Goal: Task Accomplishment & Management: Complete application form

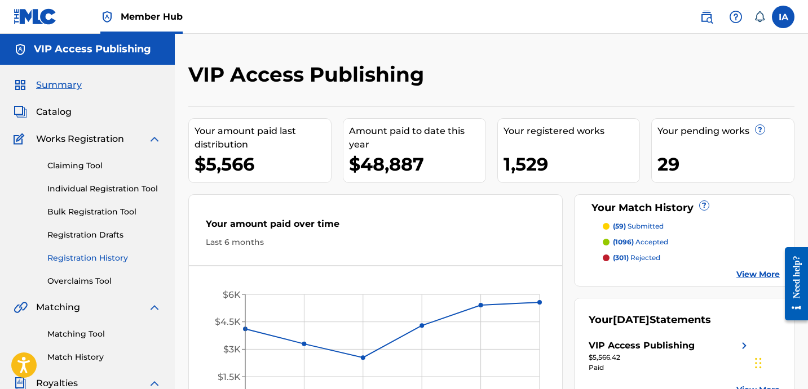
click at [113, 261] on link "Registration History" at bounding box center [104, 258] width 114 height 12
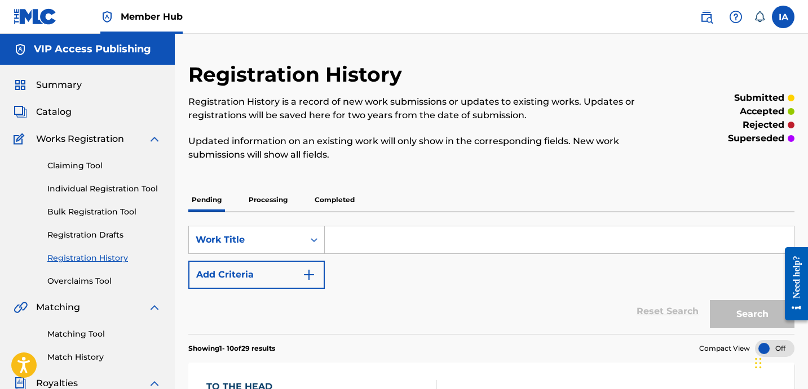
click at [131, 190] on link "Individual Registration Tool" at bounding box center [104, 189] width 114 height 12
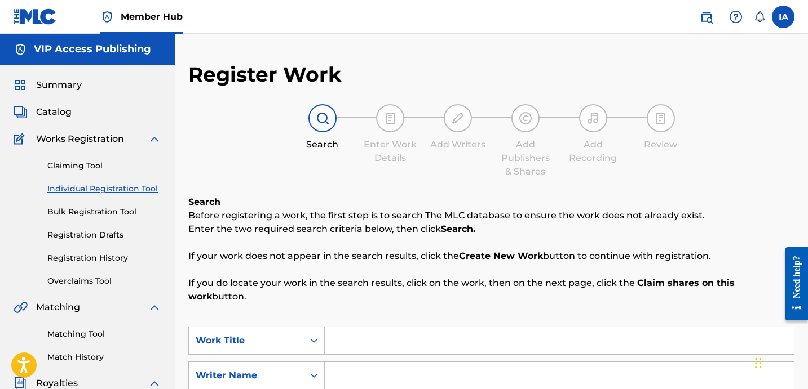
click at [423, 171] on div "Search Enter Work Details Add Writers Add Publishers & Shares Add Recording Rev…" at bounding box center [491, 141] width 606 height 74
click at [398, 174] on div "Search Enter Work Details Add Writers Add Publishers & Shares Add Recording Rev…" at bounding box center [491, 141] width 606 height 74
drag, startPoint x: 398, startPoint y: 174, endPoint x: 391, endPoint y: 174, distance: 6.8
click at [391, 174] on div "Search Enter Work Details Add Writers Add Publishers & Shares Add Recording Rev…" at bounding box center [491, 141] width 606 height 74
click at [348, 167] on div "Search Enter Work Details Add Writers Add Publishers & Shares Add Recording Rev…" at bounding box center [491, 141] width 606 height 74
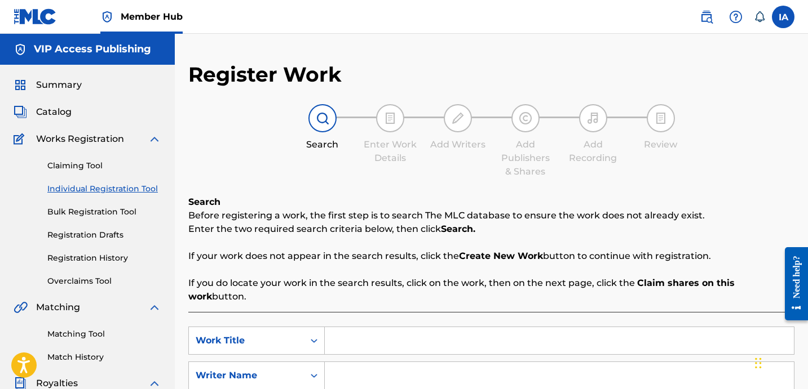
click at [493, 327] on input "Search Form" at bounding box center [559, 340] width 469 height 27
click at [479, 335] on input "Search Form" at bounding box center [559, 340] width 469 height 27
click at [463, 332] on input "Search Form" at bounding box center [559, 340] width 469 height 27
click at [545, 362] on input "Search Form" at bounding box center [559, 375] width 469 height 27
paste input "[PERSON_NAME]"
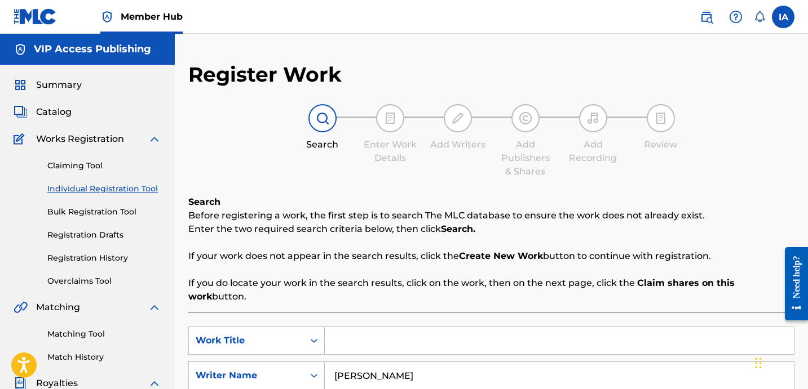
type input "[PERSON_NAME]"
click at [579, 334] on input "Search Form" at bounding box center [559, 340] width 469 height 27
paste input "Bad Bitch"
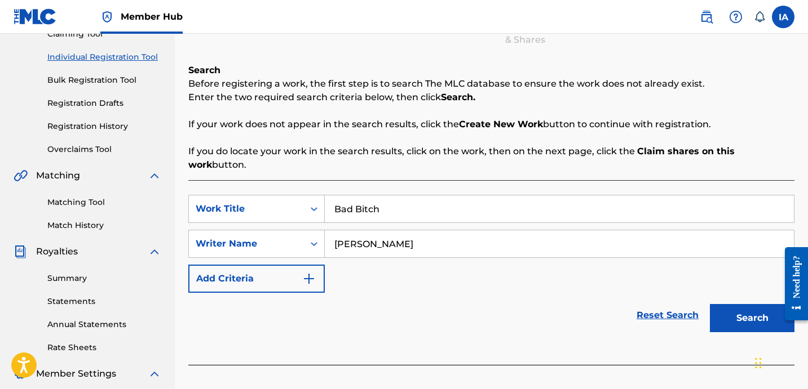
scroll to position [309, 0]
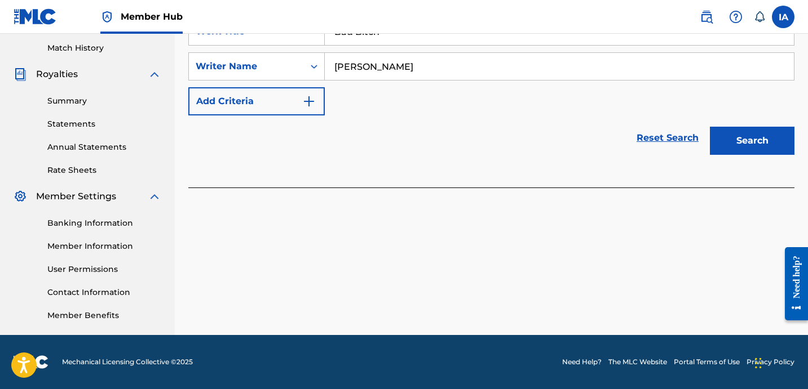
click at [547, 256] on div "Register Work Search Enter Work Details Add Writers Add Publishers & Shares Add…" at bounding box center [491, 44] width 633 height 583
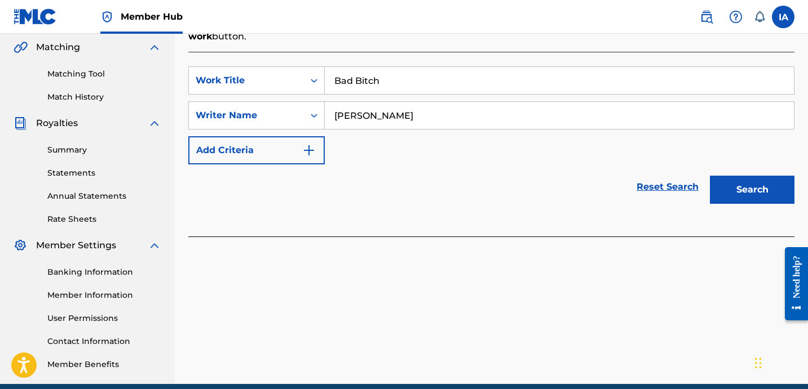
scroll to position [105, 0]
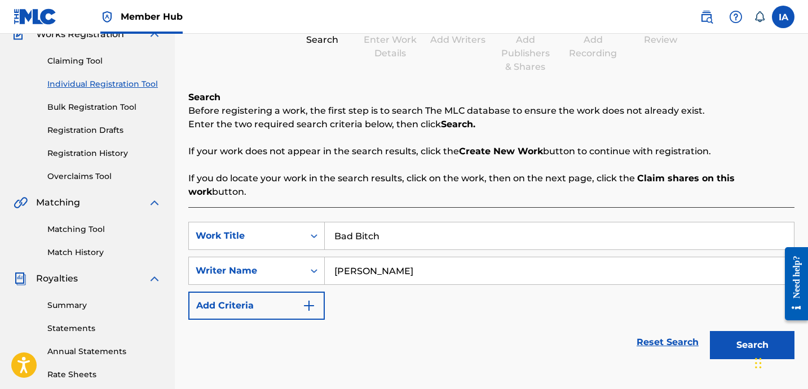
click at [591, 223] on input "Bad Bitch" at bounding box center [559, 236] width 469 height 27
type input "BAD BITCH"
click at [489, 320] on div "Reset Search Search" at bounding box center [491, 342] width 606 height 45
click at [725, 333] on button "Search" at bounding box center [751, 345] width 85 height 28
click at [542, 285] on div "SearchWithCriteriaf492d7da-d51b-41db-810a-db21a7cfcd31 Work Title BAD BITCH Sea…" at bounding box center [491, 271] width 606 height 98
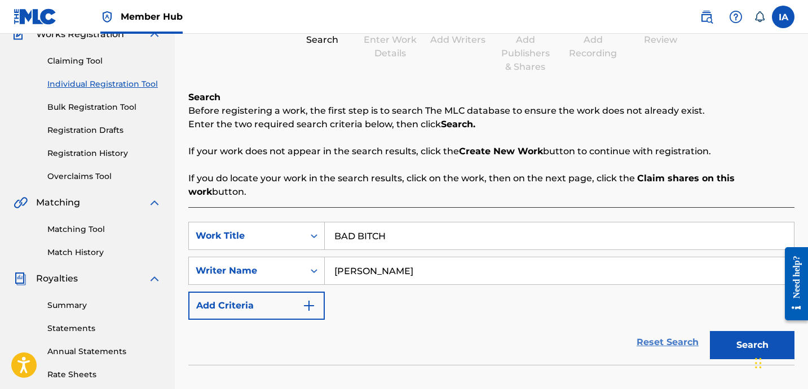
click at [530, 277] on div "SearchWithCriteriaf492d7da-d51b-41db-810a-db21a7cfcd31 Work Title BAD BITCH Sea…" at bounding box center [491, 271] width 606 height 98
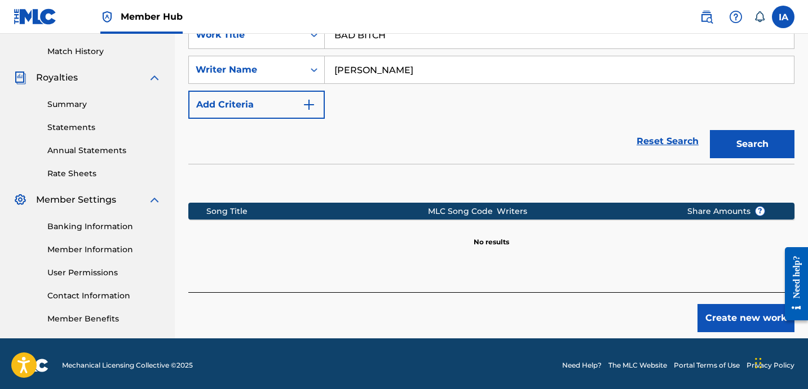
scroll to position [309, 0]
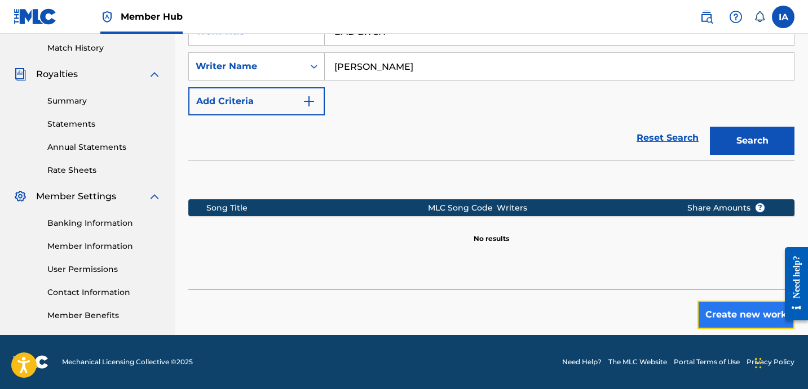
click at [742, 301] on button "Create new work" at bounding box center [745, 315] width 97 height 28
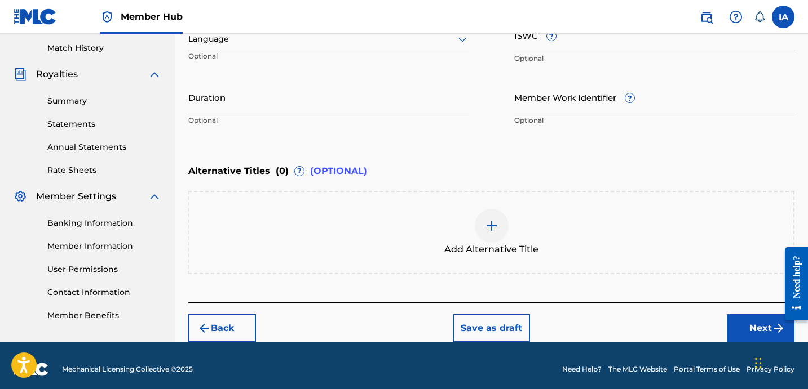
click at [502, 145] on div "Enter Work Details Enter work details for ‘ BAD BITCH ’ below. Work Title BAD B…" at bounding box center [491, 22] width 606 height 273
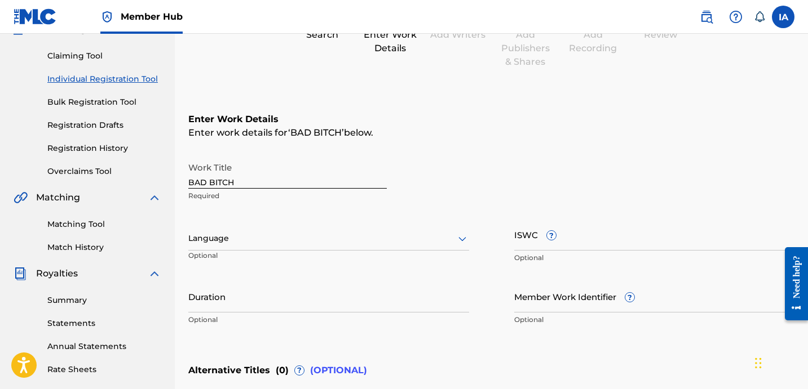
scroll to position [178, 0]
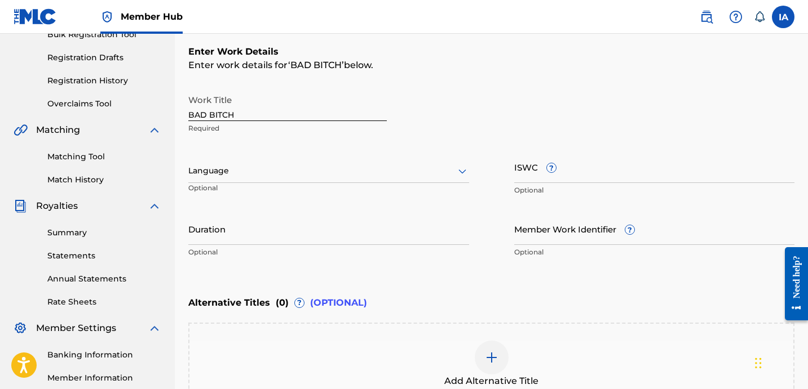
click at [265, 167] on div at bounding box center [328, 171] width 281 height 14
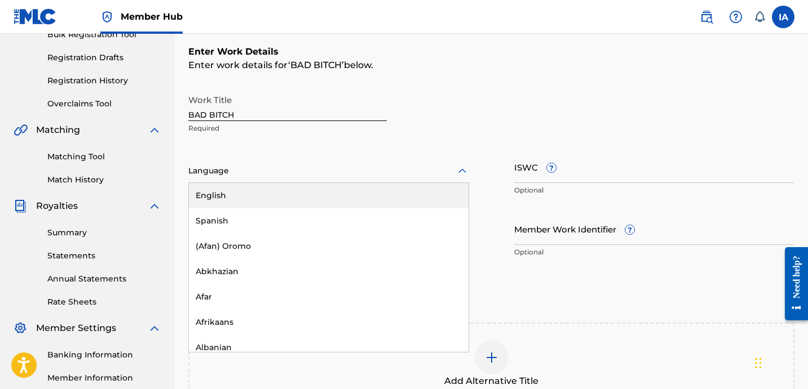
click at [305, 193] on div "English" at bounding box center [329, 195] width 280 height 25
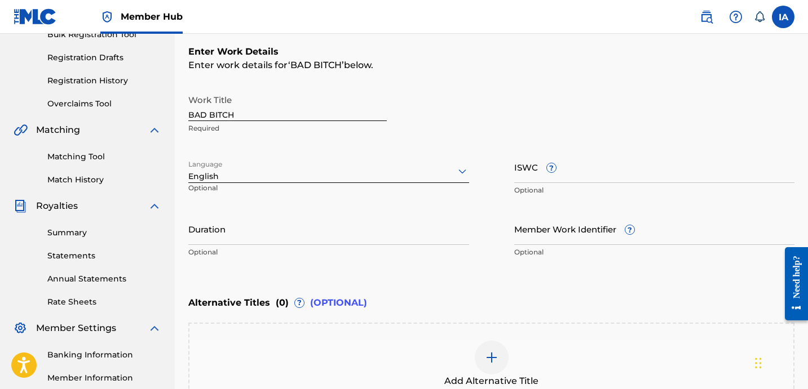
click at [440, 105] on div "Work Title BAD BITCH Required" at bounding box center [491, 114] width 606 height 51
click at [230, 236] on input "Duration" at bounding box center [328, 229] width 281 height 32
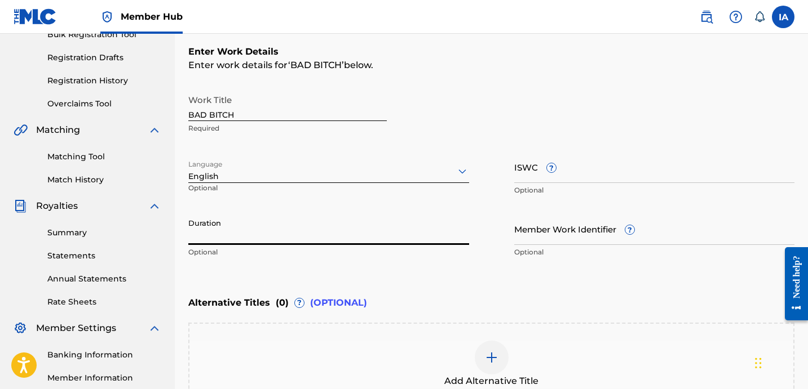
click at [223, 221] on input "Duration" at bounding box center [328, 229] width 281 height 32
paste input "2:38"
type input "02:38"
click at [468, 113] on div "Work Title BAD BITCH Required" at bounding box center [491, 114] width 606 height 51
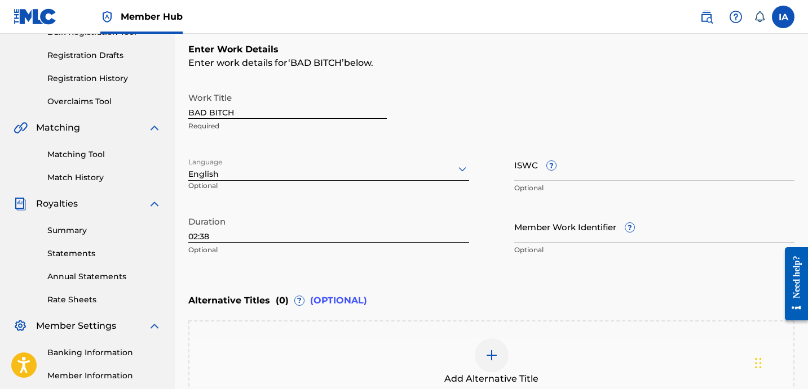
scroll to position [180, 0]
click at [508, 326] on div "Add Alternative Title" at bounding box center [491, 362] width 606 height 83
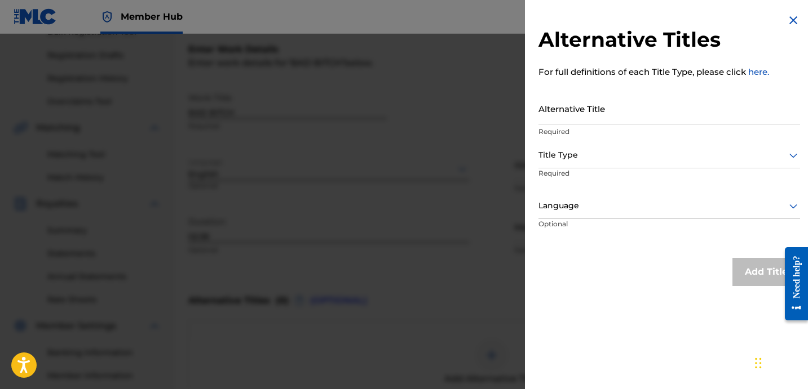
click at [786, 23] on img at bounding box center [793, 21] width 14 height 14
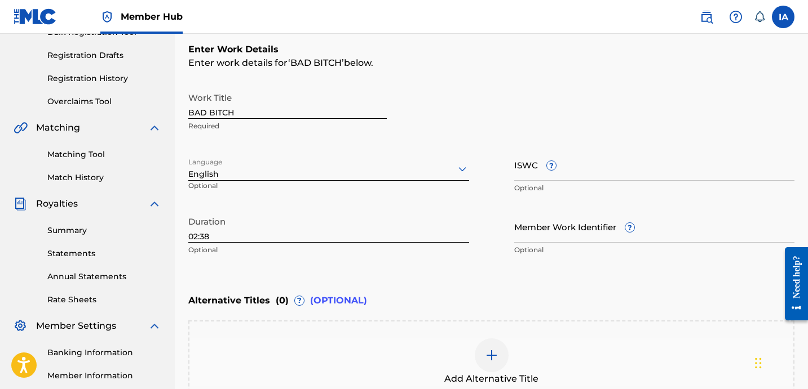
click at [338, 116] on input "BAD BITCH" at bounding box center [287, 103] width 198 height 32
click at [649, 77] on div "Enter Work Details Enter work details for ‘ BAD BITCH ’ below. Work Title BAD B…" at bounding box center [491, 152] width 606 height 273
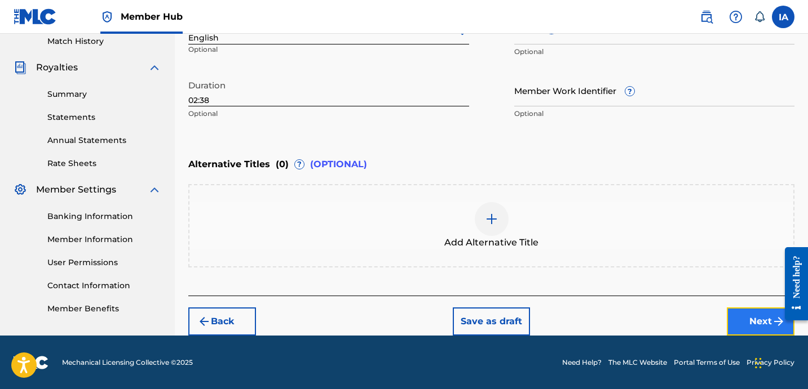
click at [749, 310] on button "Next" at bounding box center [760, 322] width 68 height 28
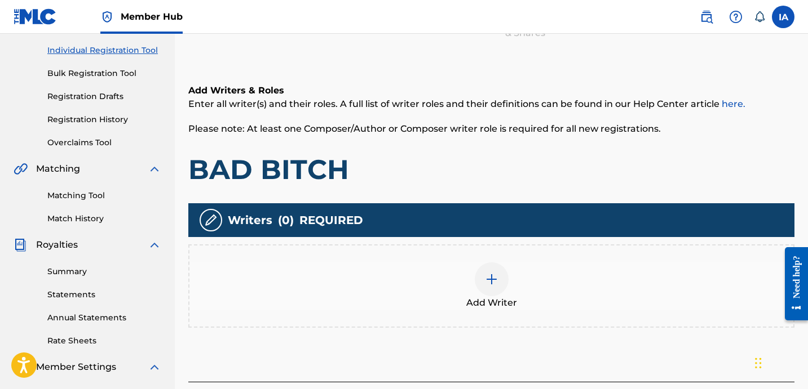
scroll to position [51, 0]
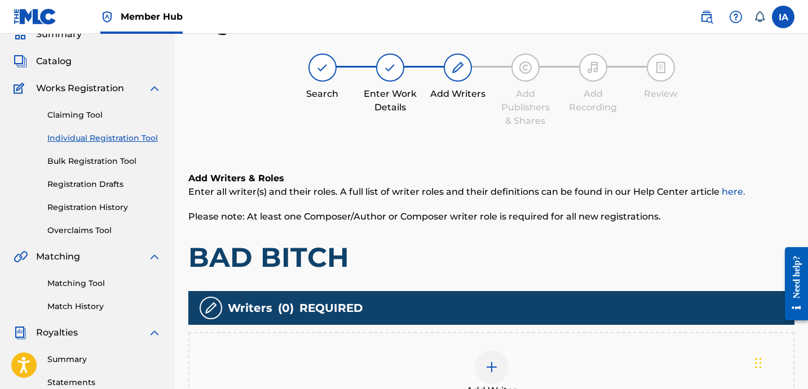
click at [468, 202] on div "Add Writers & Roles Enter all writer(s) and their roles. A full list of writer …" at bounding box center [491, 223] width 606 height 103
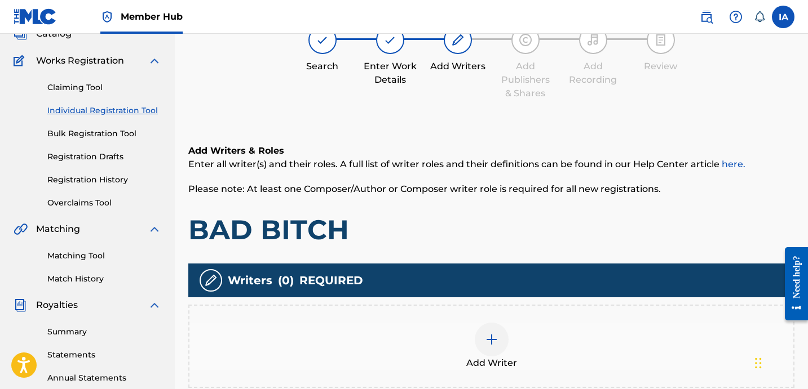
scroll to position [220, 0]
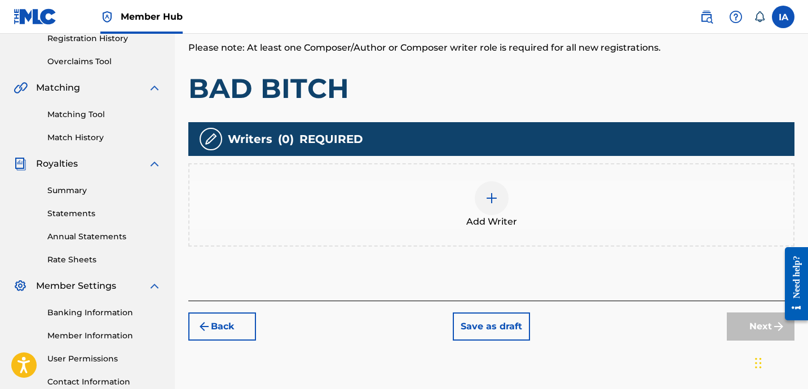
click at [522, 196] on div "Add Writer" at bounding box center [491, 204] width 604 height 47
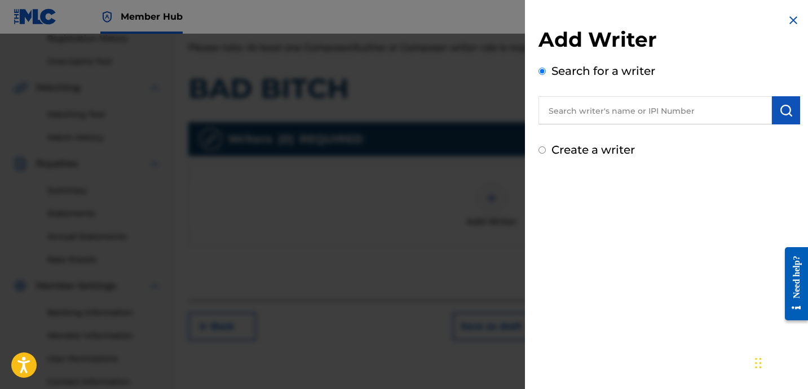
click at [663, 145] on div "Create a writer" at bounding box center [668, 149] width 261 height 17
click at [636, 108] on input "text" at bounding box center [654, 110] width 233 height 28
paste input "[PERSON_NAME]"
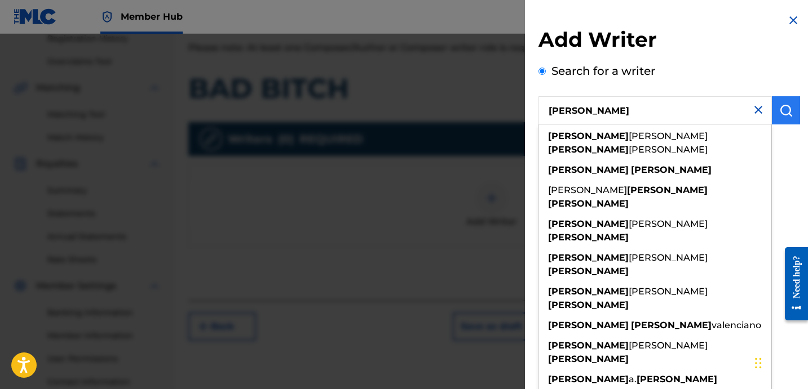
type input "[PERSON_NAME]"
click at [784, 109] on img "submit" at bounding box center [786, 111] width 14 height 14
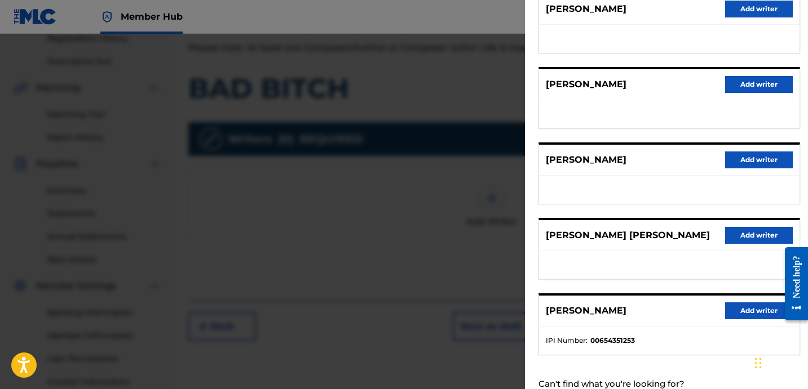
scroll to position [199, 0]
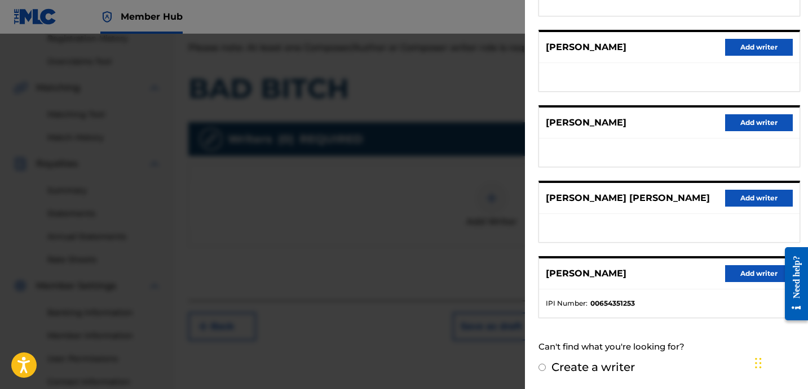
click at [593, 367] on label "Create a writer" at bounding box center [592, 368] width 83 height 14
radio input "true"
click at [545, 367] on input "Create a writer" at bounding box center [541, 367] width 7 height 7
radio input "false"
radio input "true"
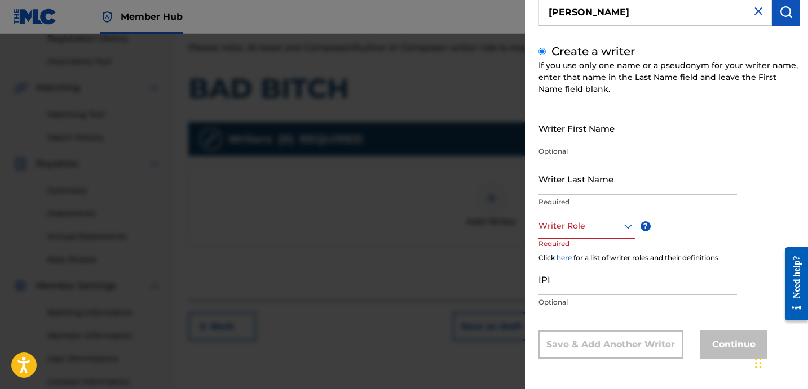
scroll to position [63, 0]
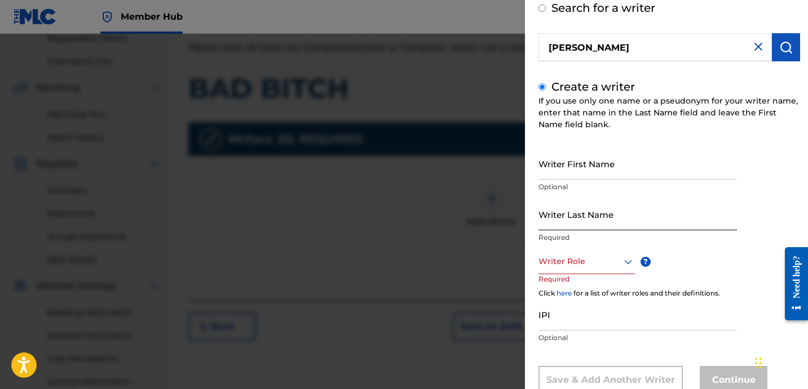
click at [593, 205] on input "Writer Last Name" at bounding box center [637, 214] width 198 height 32
paste input "[PERSON_NAME]"
click at [597, 228] on input "[PERSON_NAME]" at bounding box center [637, 214] width 198 height 32
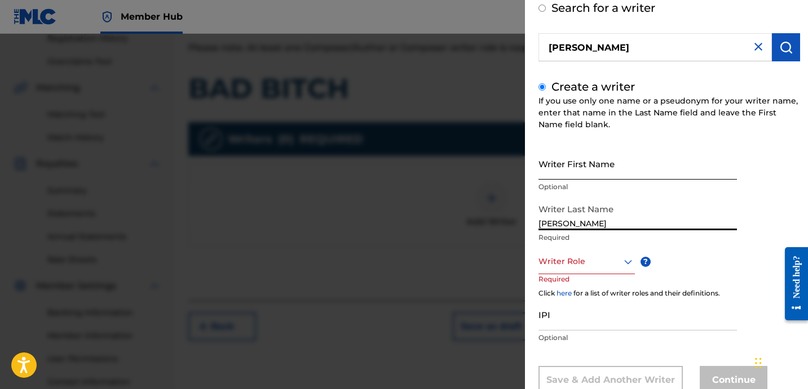
type input "[PERSON_NAME]"
click at [587, 176] on input "Writer First Name" at bounding box center [637, 164] width 198 height 32
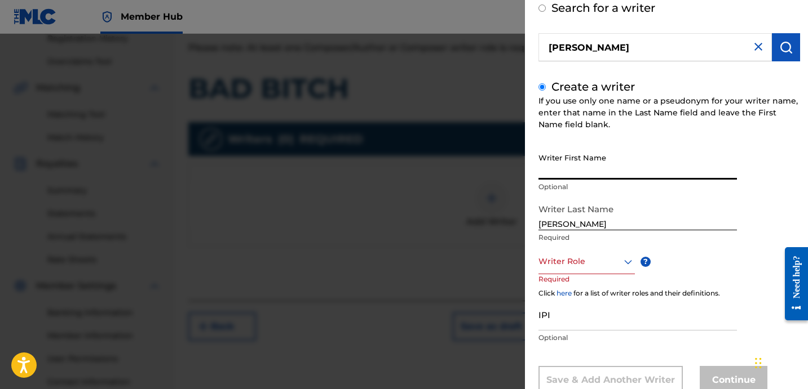
paste input "[PERSON_NAME]"
type input "[PERSON_NAME]"
click at [594, 260] on div at bounding box center [586, 262] width 96 height 14
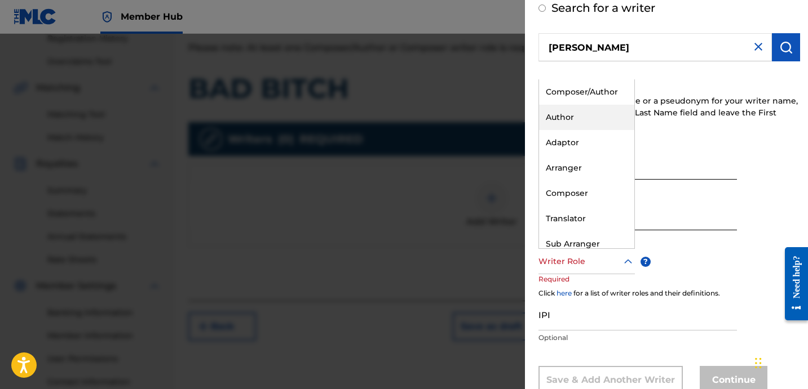
click at [586, 121] on div "Author" at bounding box center [586, 117] width 95 height 25
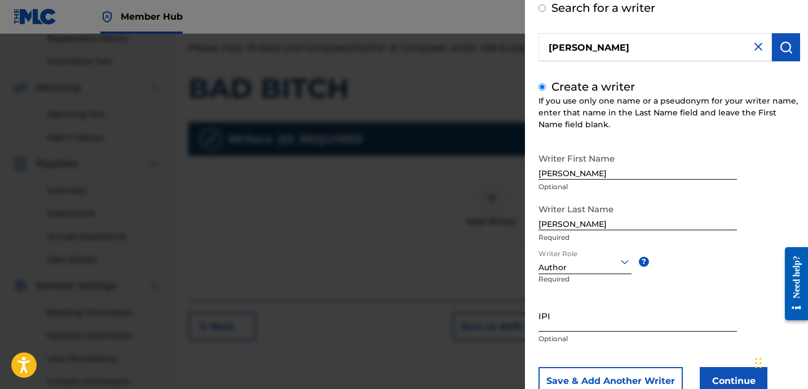
drag, startPoint x: 602, startPoint y: 327, endPoint x: 597, endPoint y: 324, distance: 5.8
click at [602, 327] on input "IPI" at bounding box center [637, 316] width 198 height 32
paste input "1114637581"
click at [539, 325] on div "Add Writer Search for a writer [PERSON_NAME] Create a writer If you use only on…" at bounding box center [669, 181] width 289 height 489
drag, startPoint x: 539, startPoint y: 324, endPoint x: 462, endPoint y: 310, distance: 77.9
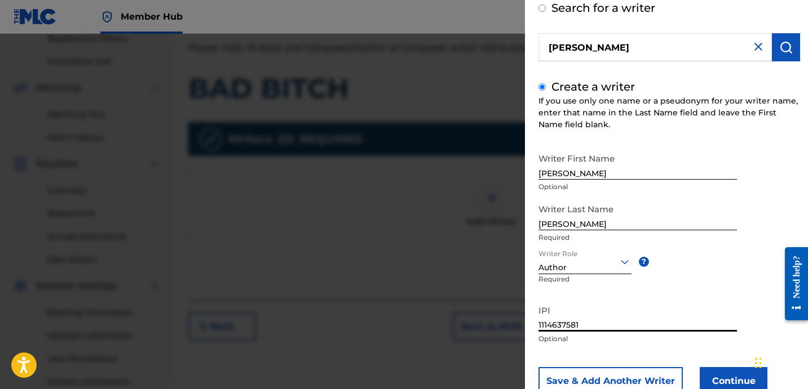
click at [462, 310] on div "Add Writer Search for a writer [PERSON_NAME] Create a writer If you use only on…" at bounding box center [404, 212] width 808 height 356
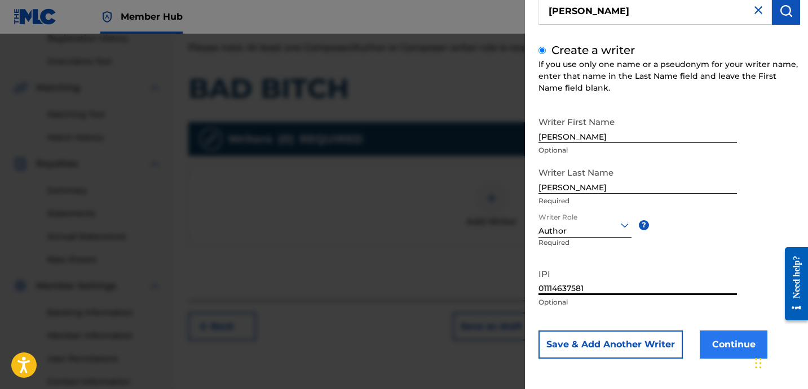
type input "01114637581"
click at [709, 345] on button "Continue" at bounding box center [733, 345] width 68 height 28
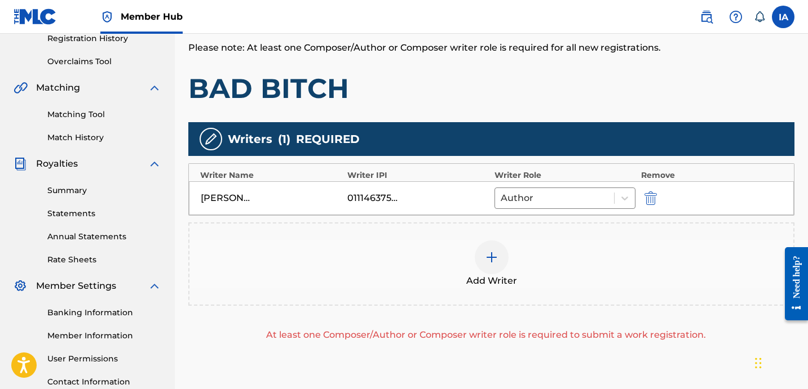
click at [591, 233] on div "Add Writer" at bounding box center [491, 264] width 606 height 83
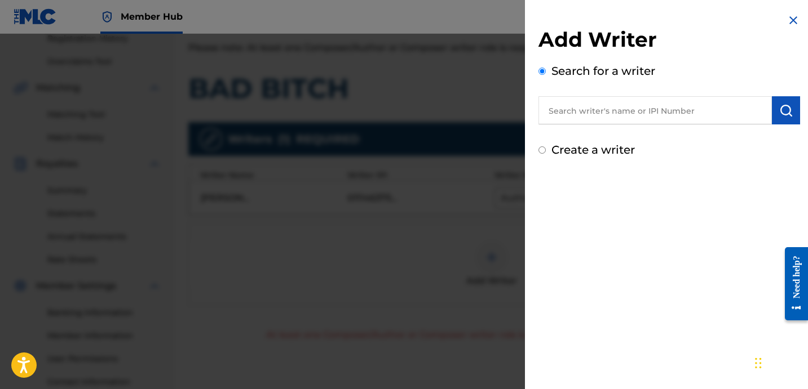
click at [581, 150] on label "Create a writer" at bounding box center [592, 150] width 83 height 14
radio input "true"
click at [545, 150] on input "Create a writer" at bounding box center [541, 150] width 7 height 7
radio input "false"
radio input "true"
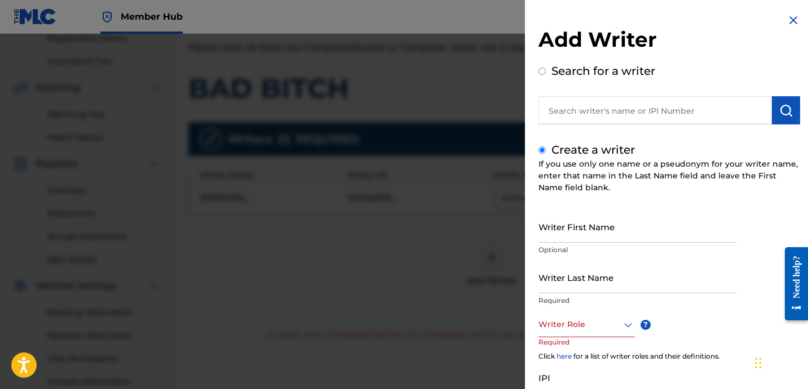
drag, startPoint x: 645, startPoint y: 195, endPoint x: 618, endPoint y: 201, distance: 28.2
click at [615, 192] on div "If you use only one name or a pseudonym for your writer name, enter that name i…" at bounding box center [668, 176] width 261 height 36
click at [607, 279] on input "Writer Last Name" at bounding box center [637, 277] width 198 height 32
paste input "UNKNOWN WRITER"
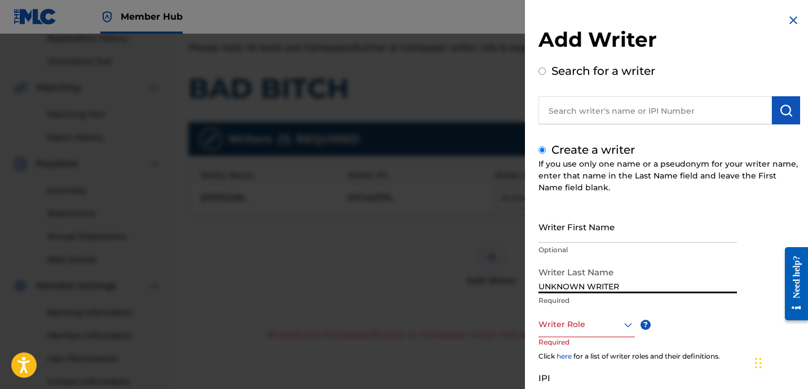
click at [618, 287] on input "UNKNOWN WRITER" at bounding box center [637, 277] width 198 height 32
click at [617, 287] on input "UNKNOWN WRITER" at bounding box center [637, 277] width 198 height 32
type input "UNKNOWN"
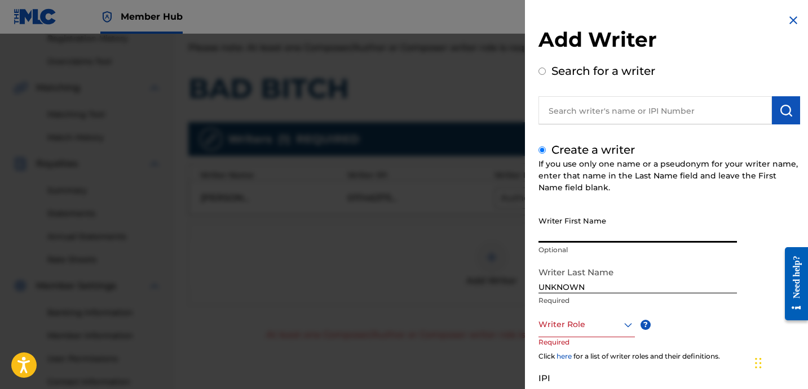
click at [598, 236] on input "Writer First Name" at bounding box center [637, 227] width 198 height 32
paste input "WRITER"
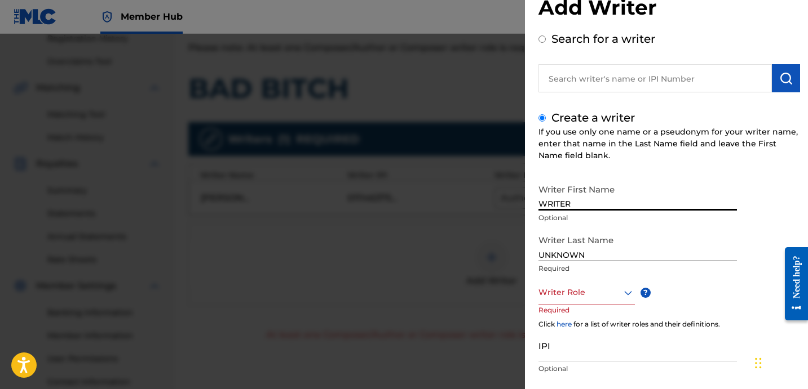
scroll to position [44, 0]
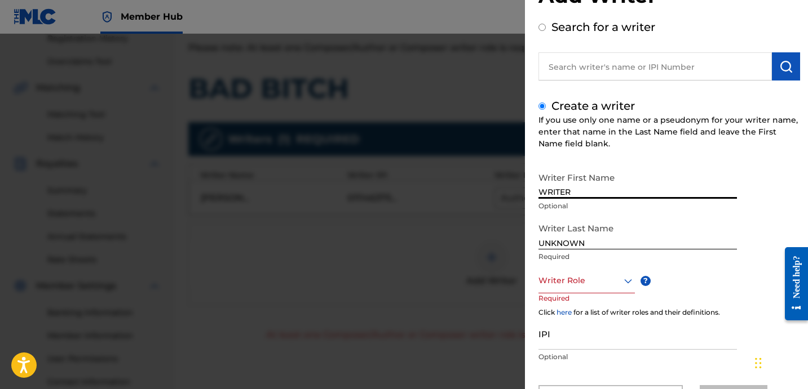
type input "WRITER"
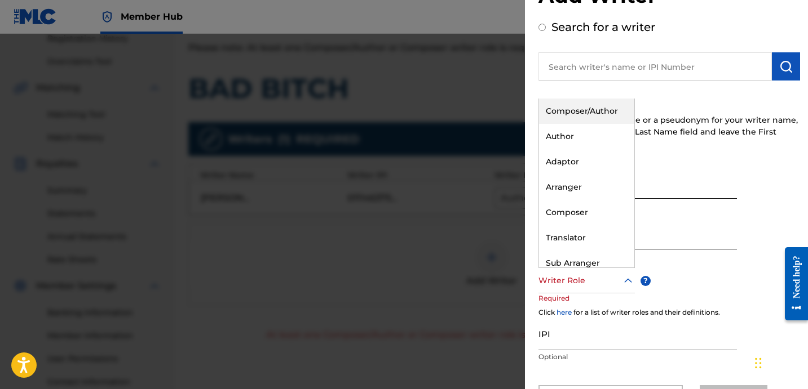
click at [586, 274] on div at bounding box center [586, 281] width 96 height 14
click at [584, 219] on div "Composer" at bounding box center [586, 212] width 95 height 25
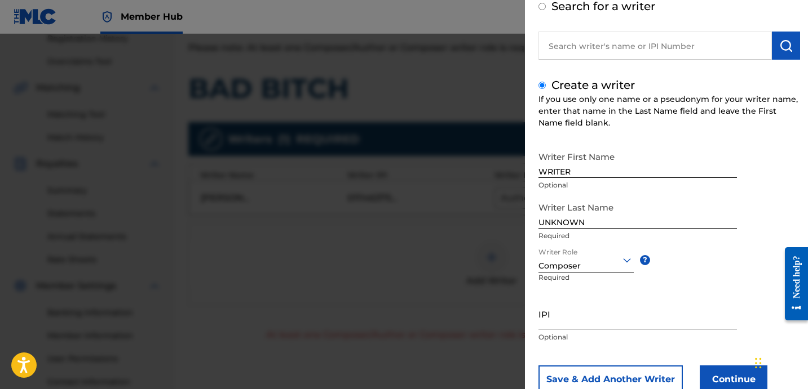
scroll to position [100, 0]
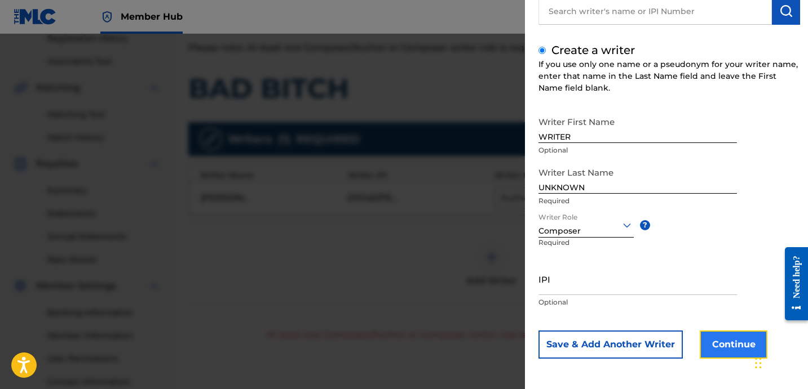
click at [720, 336] on button "Continue" at bounding box center [733, 345] width 68 height 28
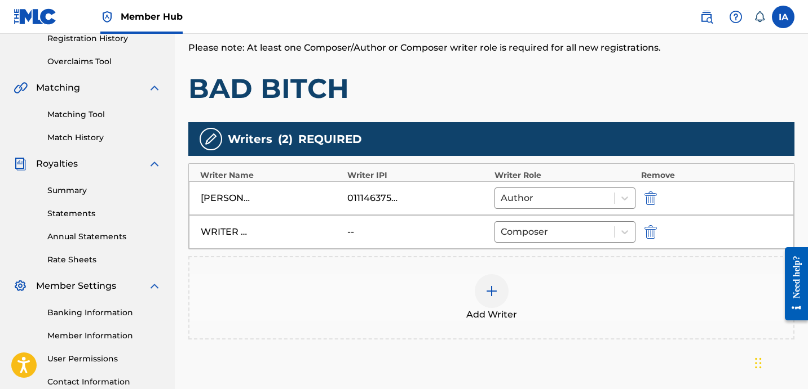
click at [617, 107] on div "Add Writers & Roles Enter all writer(s) and their roles. A full list of writer …" at bounding box center [491, 185] width 606 height 418
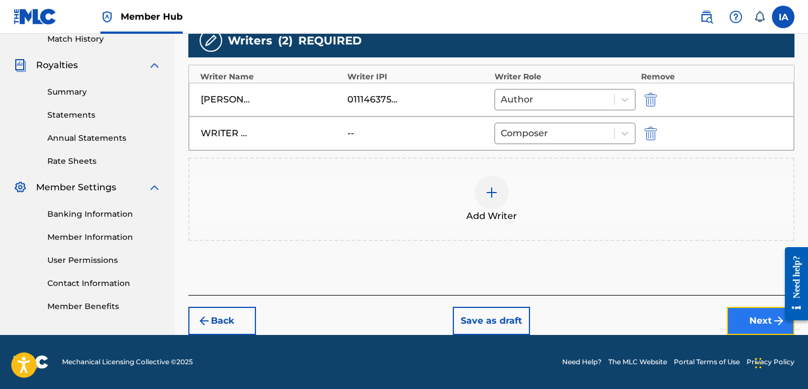
click at [742, 316] on button "Next" at bounding box center [760, 321] width 68 height 28
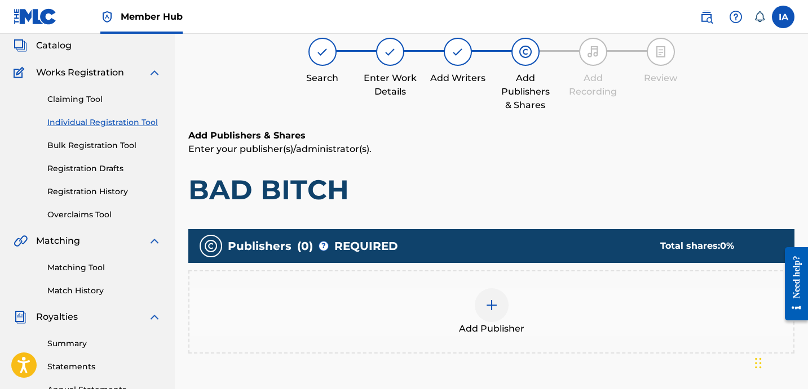
scroll to position [51, 0]
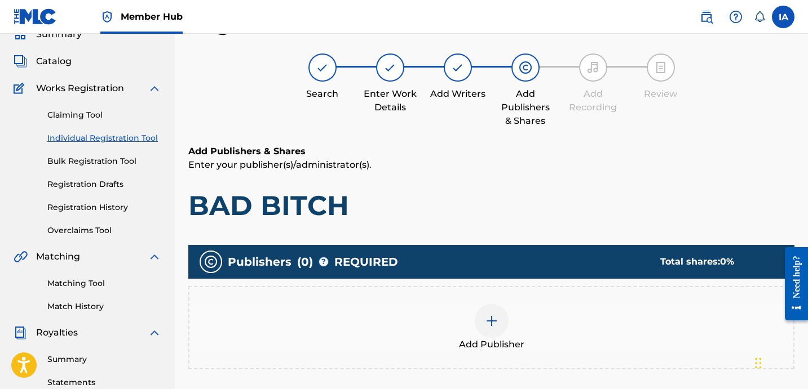
click at [564, 334] on div "Add Publisher" at bounding box center [491, 327] width 604 height 47
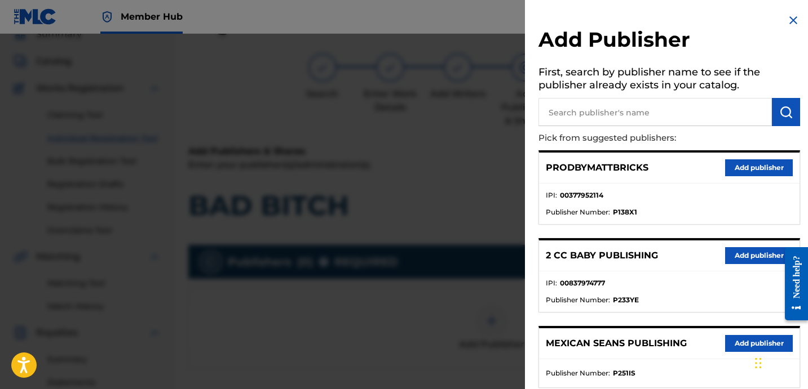
click at [702, 123] on input "text" at bounding box center [654, 112] width 233 height 28
paste input "STREETMADE PUBLISHING"
type input "STREETMADE PUBLISHING"
click at [779, 112] on img "submit" at bounding box center [786, 112] width 14 height 14
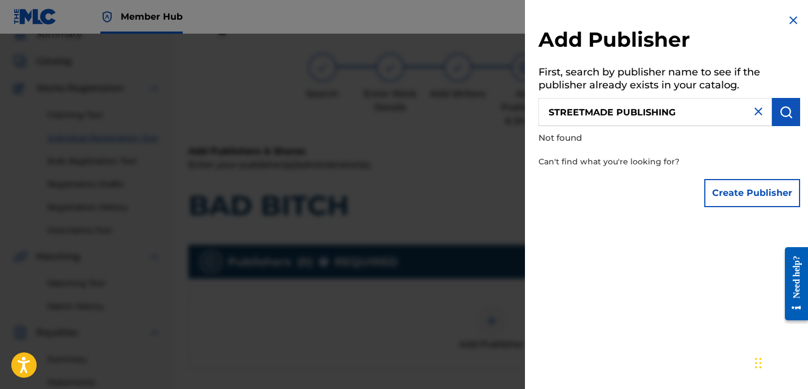
click at [659, 113] on input "STREETMADE PUBLISHING" at bounding box center [654, 112] width 233 height 28
click at [659, 113] on input "text" at bounding box center [654, 112] width 233 height 28
click at [602, 117] on input "text" at bounding box center [654, 112] width 233 height 28
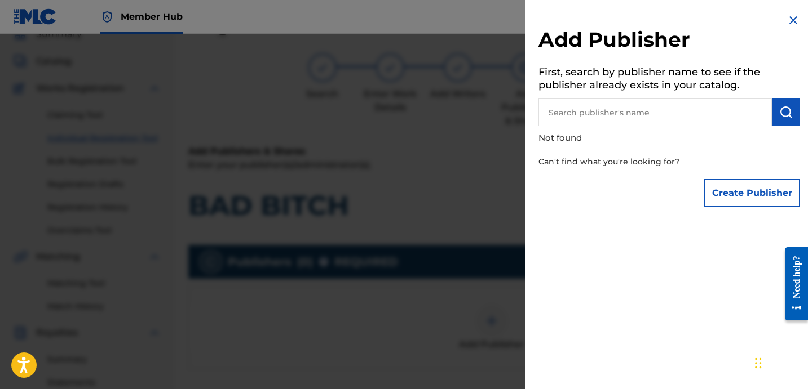
paste input "STREETMADE"
type input "STREETMADE"
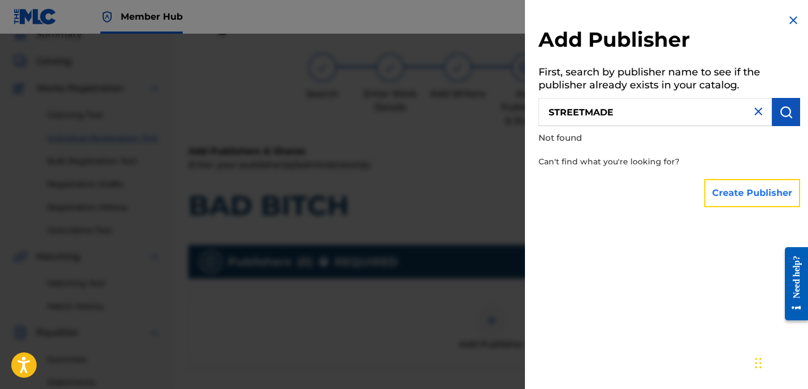
click at [767, 197] on button "Create Publisher" at bounding box center [752, 193] width 96 height 28
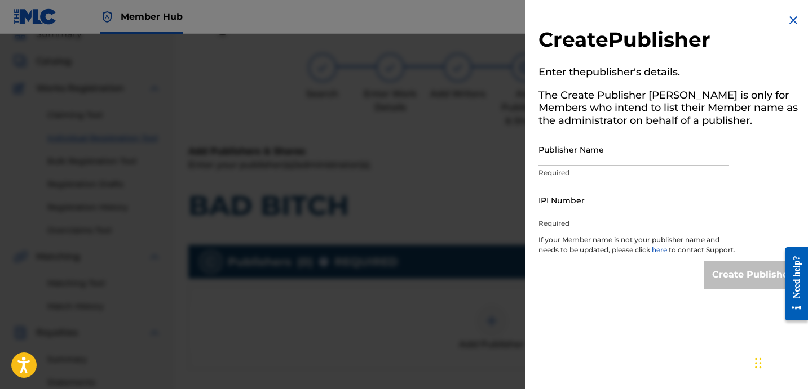
drag, startPoint x: 789, startPoint y: 26, endPoint x: 780, endPoint y: 34, distance: 12.4
click at [789, 26] on img at bounding box center [793, 21] width 14 height 14
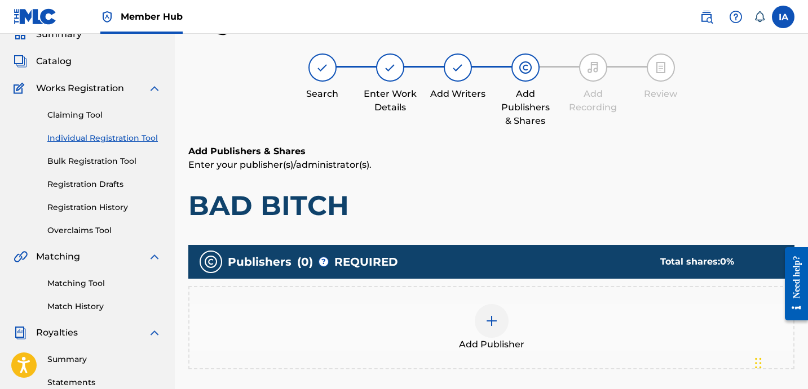
click at [531, 351] on div "Add Publisher" at bounding box center [491, 327] width 606 height 83
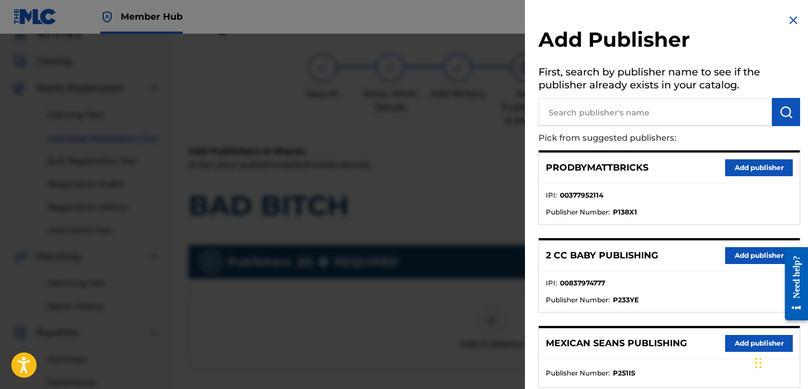
click at [632, 108] on input "text" at bounding box center [654, 112] width 233 height 28
paste input "STREETMADE"
type input "STREETMADE"
click at [779, 117] on img "submit" at bounding box center [786, 112] width 14 height 14
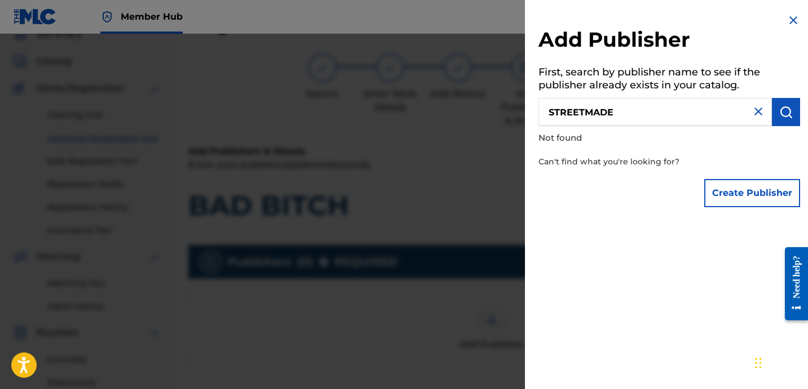
click at [551, 113] on input "STREETMADE" at bounding box center [654, 112] width 233 height 28
click at [545, 110] on input "STREETMADE" at bounding box center [654, 112] width 233 height 28
click at [779, 109] on img "submit" at bounding box center [786, 112] width 14 height 14
click at [680, 121] on input "STREETMADE" at bounding box center [654, 112] width 233 height 28
click at [787, 112] on img "submit" at bounding box center [786, 112] width 14 height 14
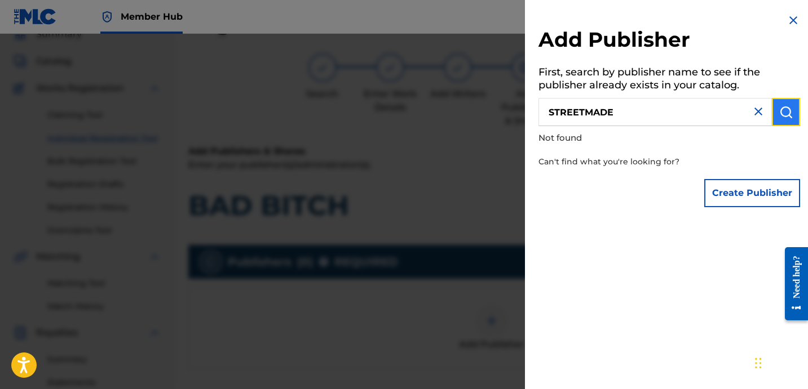
click at [786, 112] on img "submit" at bounding box center [786, 112] width 14 height 14
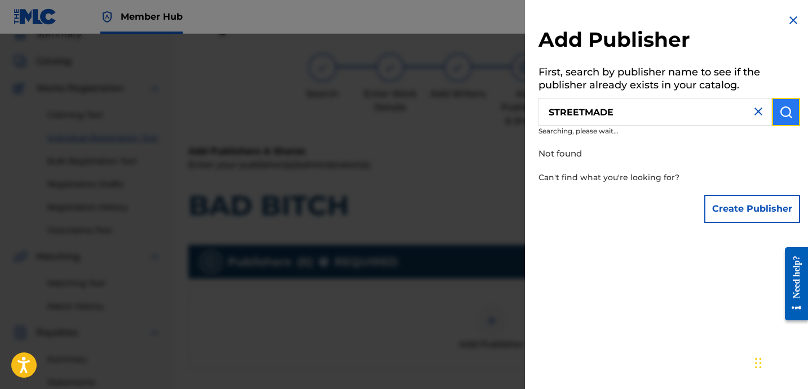
click at [786, 113] on img "submit" at bounding box center [786, 112] width 14 height 14
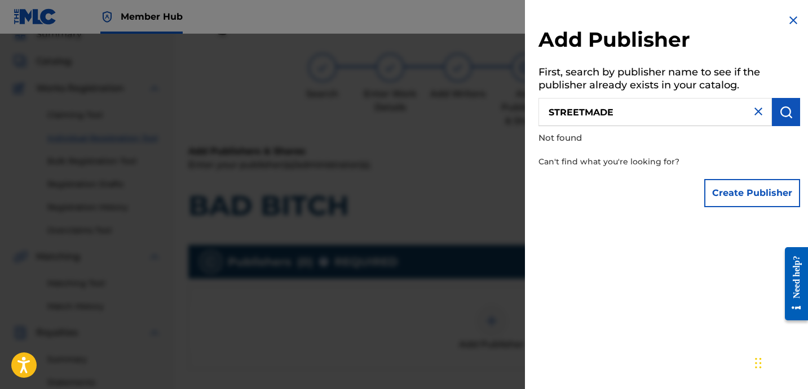
click at [791, 24] on img at bounding box center [793, 21] width 14 height 14
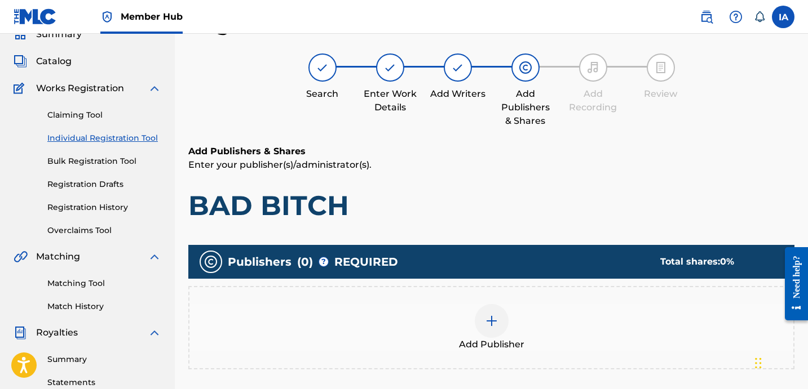
click at [624, 324] on div "Add Publisher" at bounding box center [491, 327] width 604 height 47
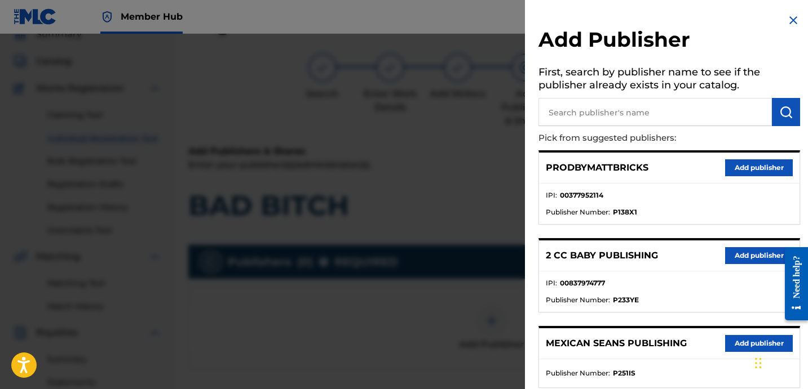
click at [584, 115] on input "text" at bounding box center [654, 112] width 233 height 28
type input "STREET"
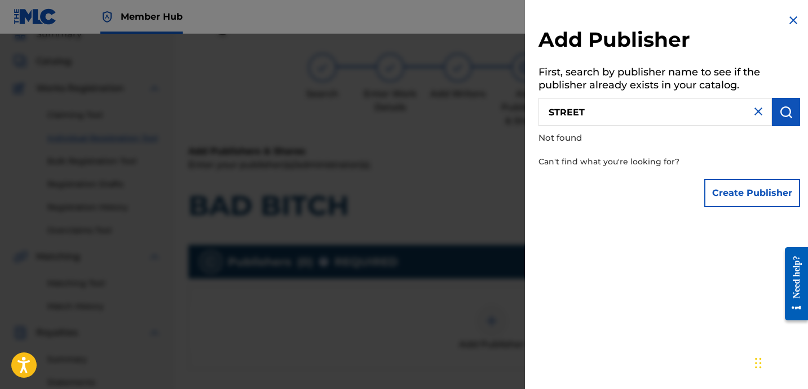
click at [758, 108] on img at bounding box center [758, 112] width 14 height 14
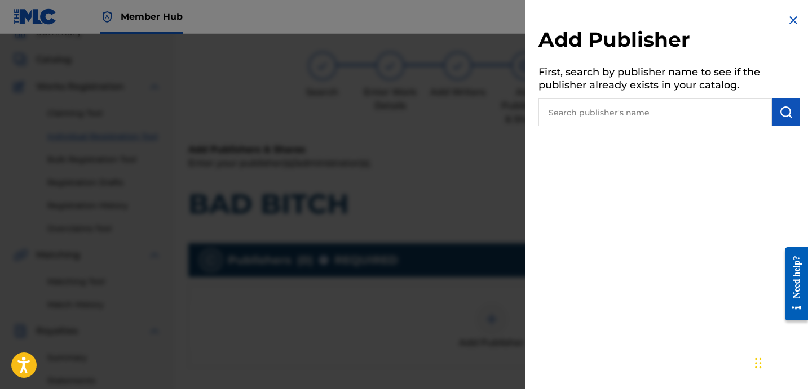
scroll to position [53, 0]
click at [786, 21] on img at bounding box center [793, 21] width 14 height 14
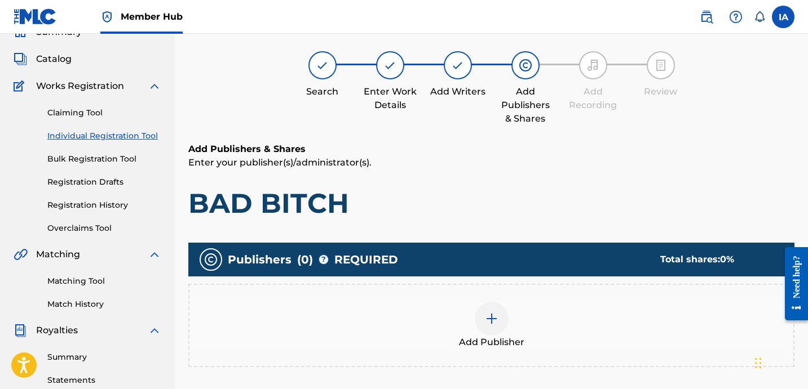
click at [641, 321] on div "Add Publisher" at bounding box center [491, 325] width 604 height 47
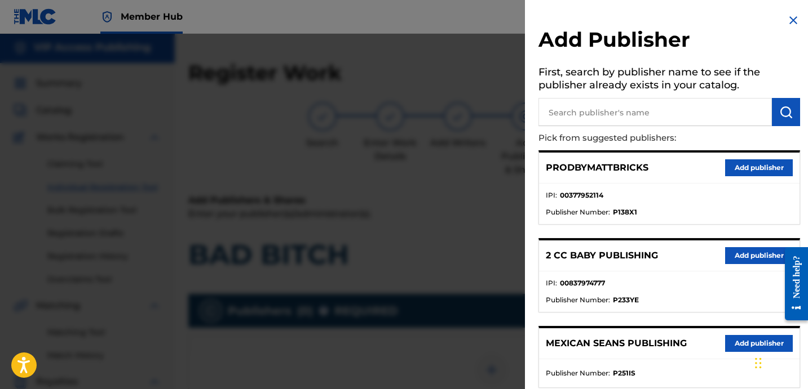
scroll to position [0, 0]
click at [708, 105] on input "text" at bounding box center [654, 112] width 233 height 28
type input "NOVA"
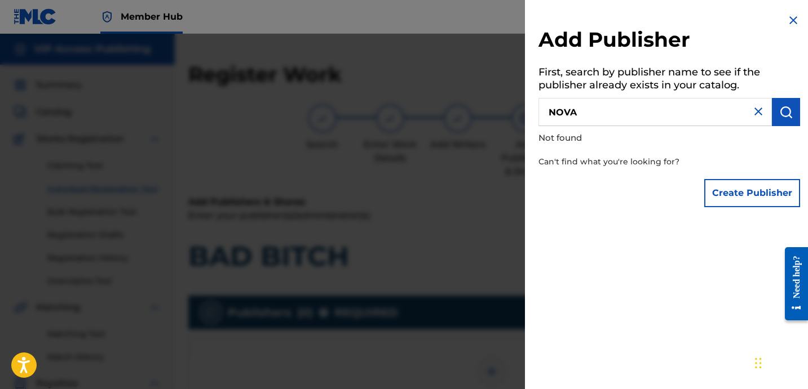
click at [789, 22] on img at bounding box center [793, 21] width 14 height 14
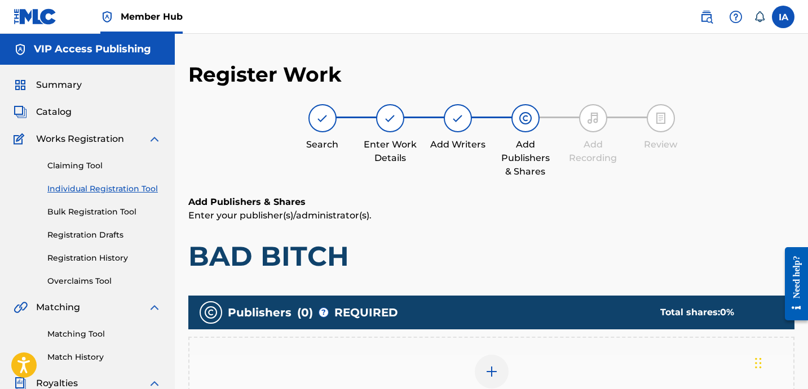
click at [789, 22] on label at bounding box center [782, 17] width 23 height 23
click at [783, 17] on input "IA [PERSON_NAME] [EMAIL_ADDRESS][DOMAIN_NAME] Notification Preferences Profile …" at bounding box center [783, 17] width 0 height 0
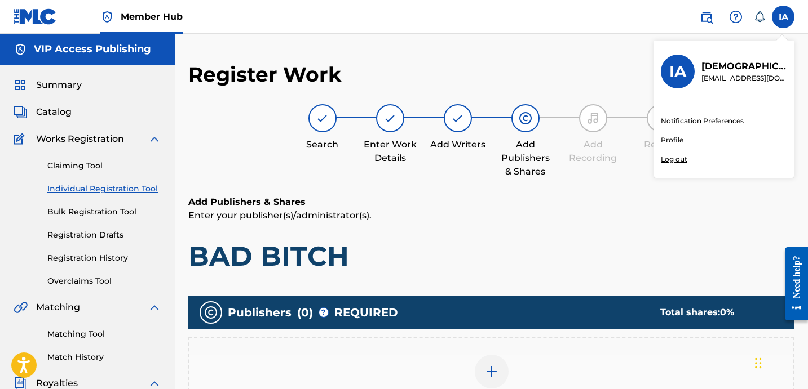
click at [698, 161] on div "Notification Preferences Profile Log out" at bounding box center [724, 141] width 140 height 76
click at [783, 17] on input "IA [PERSON_NAME] [EMAIL_ADDRESS][DOMAIN_NAME] Notification Preferences Profile …" at bounding box center [783, 17] width 0 height 0
click at [670, 159] on p "Log out" at bounding box center [673, 159] width 26 height 10
click at [783, 17] on input "IA [PERSON_NAME] [EMAIL_ADDRESS][DOMAIN_NAME] Notification Preferences Profile …" at bounding box center [783, 17] width 0 height 0
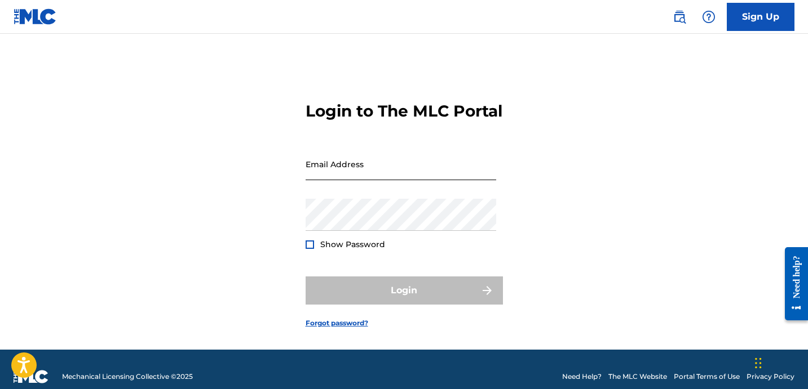
click at [413, 179] on input "Email Address" at bounding box center [400, 164] width 190 height 32
type input "[EMAIL_ADDRESS][DOMAIN_NAME]"
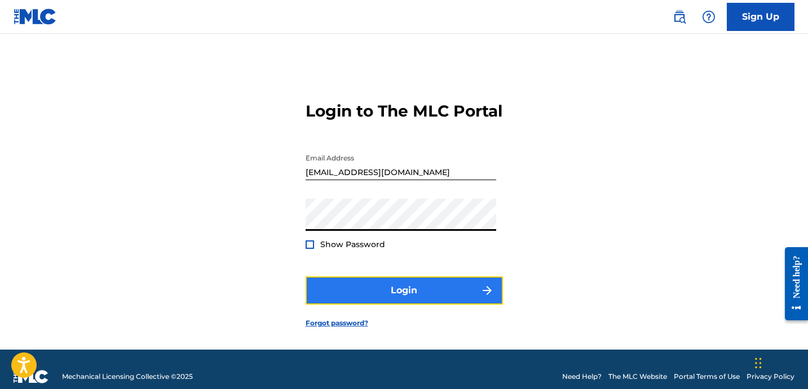
click at [416, 302] on button "Login" at bounding box center [403, 291] width 197 height 28
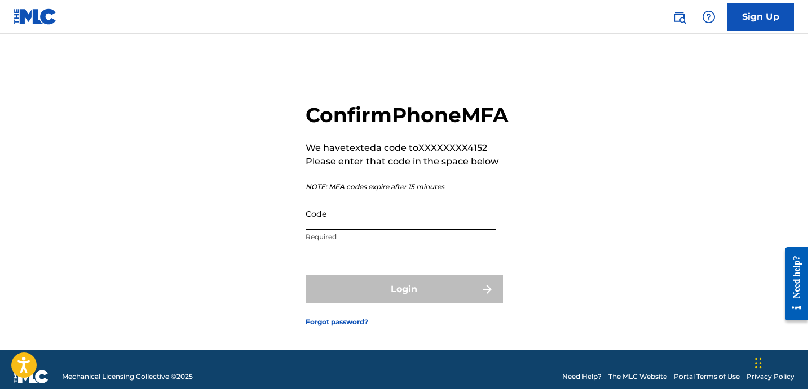
click at [413, 230] on input "Code" at bounding box center [400, 214] width 190 height 32
click at [424, 220] on input "Code" at bounding box center [400, 214] width 190 height 32
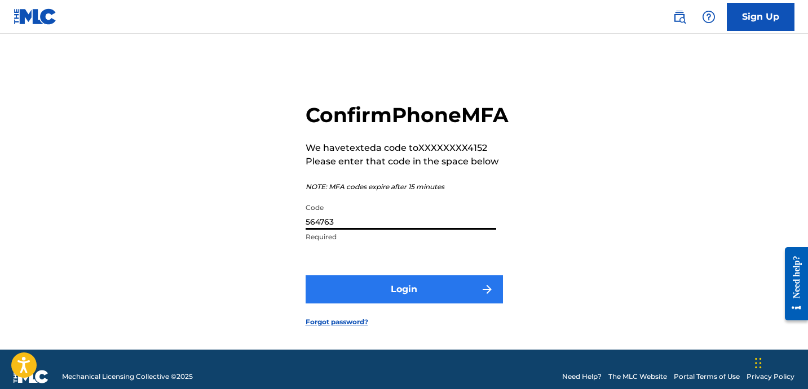
type input "564763"
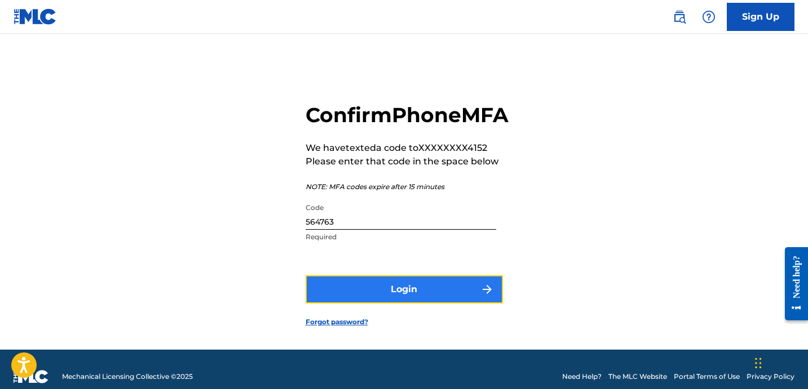
click at [422, 300] on button "Login" at bounding box center [403, 290] width 197 height 28
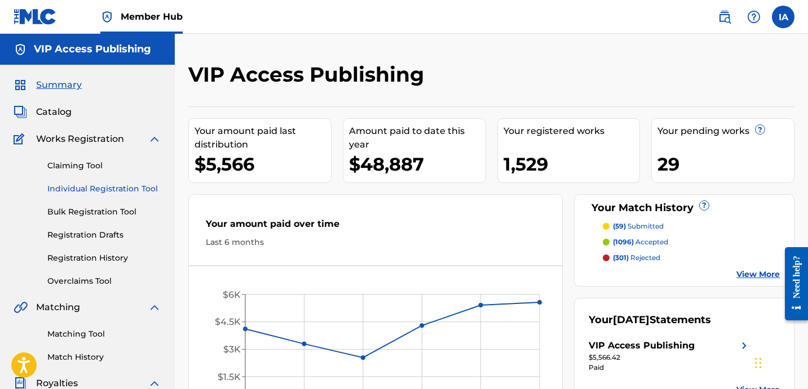
click at [126, 192] on link "Individual Registration Tool" at bounding box center [104, 189] width 114 height 12
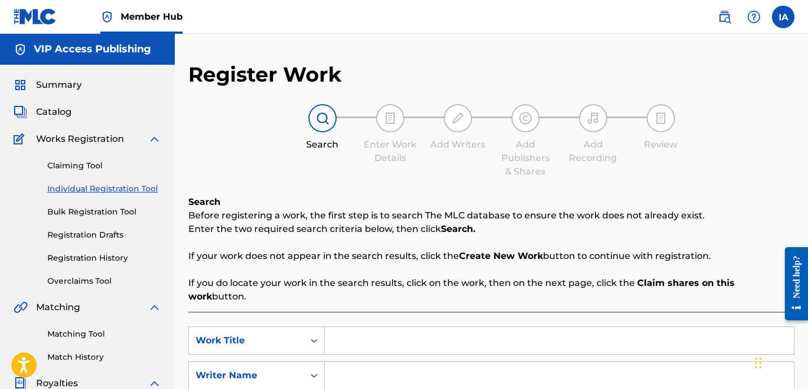
click at [383, 330] on input "Search Form" at bounding box center [559, 340] width 469 height 27
click at [540, 327] on input "Search Form" at bounding box center [559, 340] width 469 height 27
paste input "Bad Bitch"
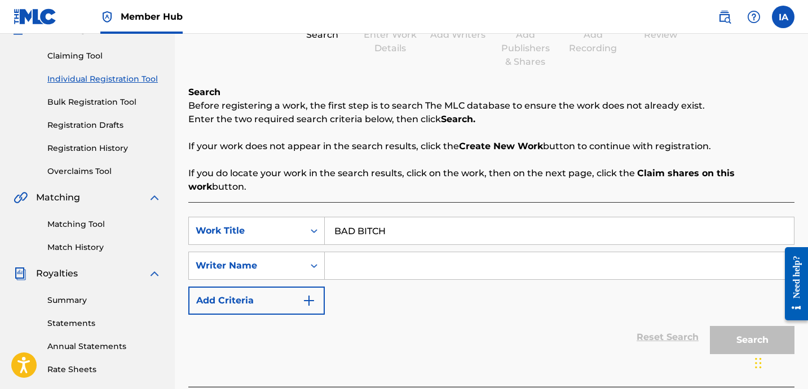
scroll to position [190, 0]
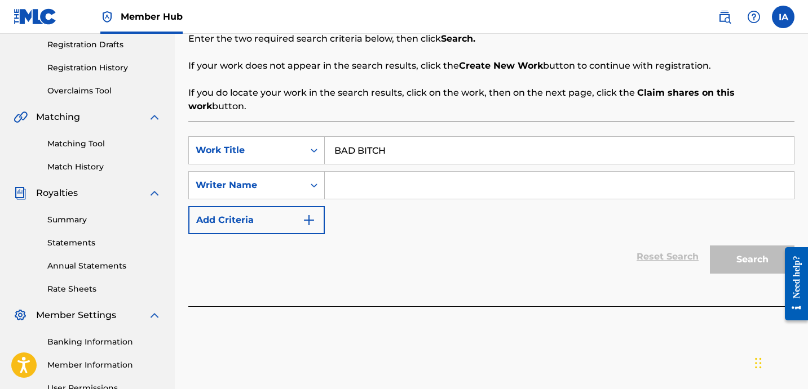
type input "BAD BITCH"
click at [511, 176] on input "Search Form" at bounding box center [559, 185] width 469 height 27
paste input "[PERSON_NAME]"
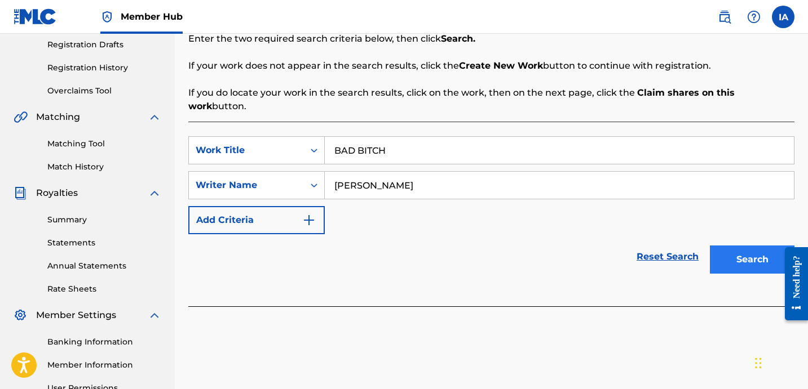
type input "[PERSON_NAME]"
click at [728, 246] on button "Search" at bounding box center [751, 260] width 85 height 28
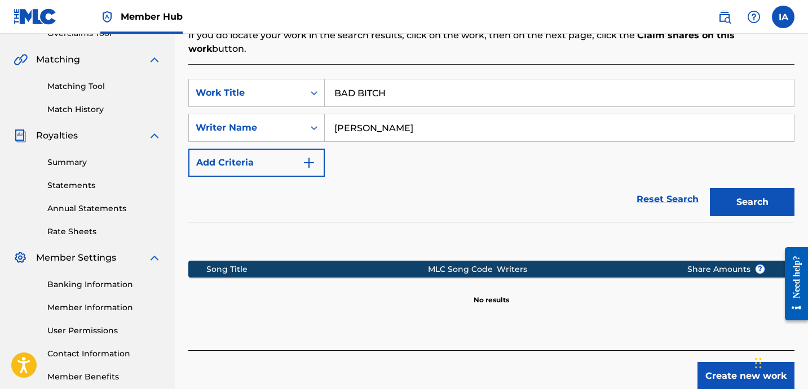
scroll to position [309, 0]
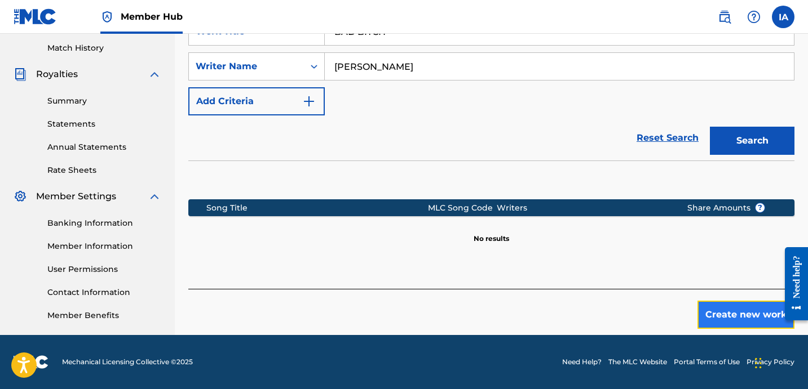
click at [704, 305] on button "Create new work" at bounding box center [745, 315] width 97 height 28
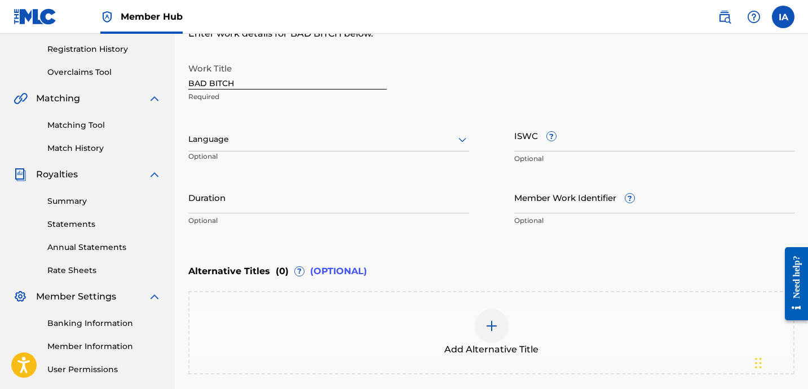
scroll to position [206, 0]
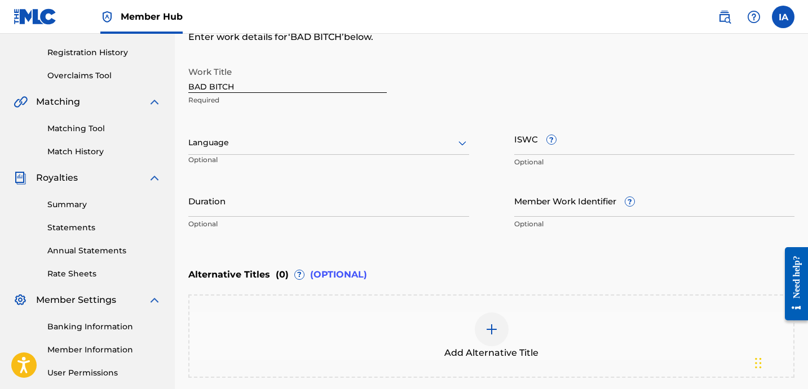
click at [416, 138] on div at bounding box center [328, 143] width 281 height 14
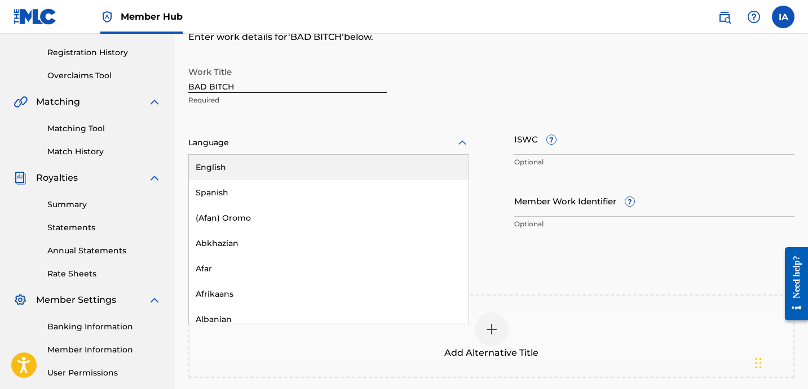
click at [425, 170] on div "English" at bounding box center [329, 167] width 280 height 25
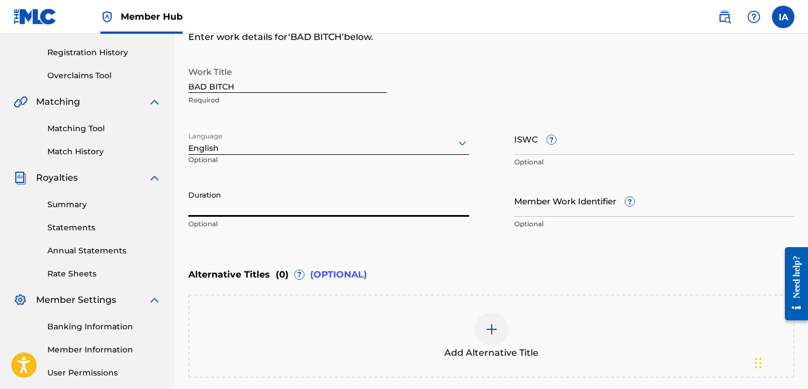
click at [363, 198] on input "Duration" at bounding box center [328, 201] width 281 height 32
click at [291, 203] on input "Duration" at bounding box center [328, 201] width 281 height 32
paste input "2:38"
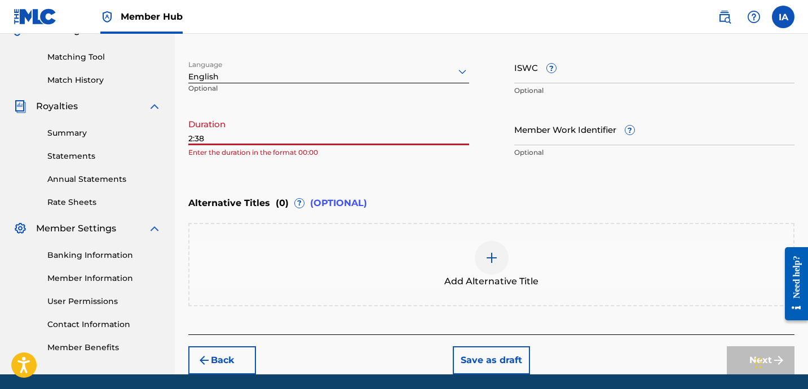
scroll to position [316, 0]
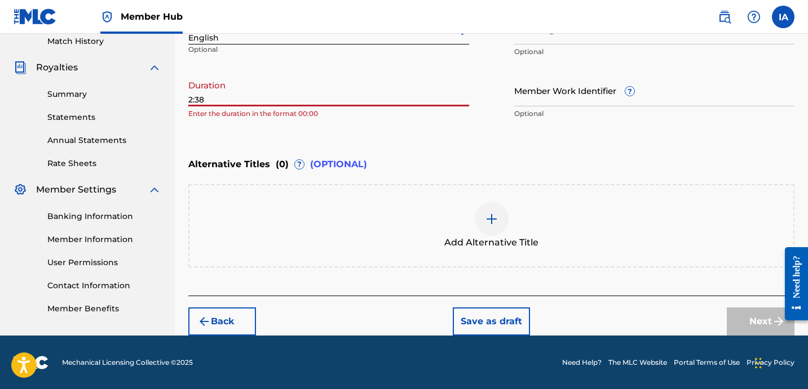
click at [188, 97] on input "2:38" at bounding box center [328, 90] width 281 height 32
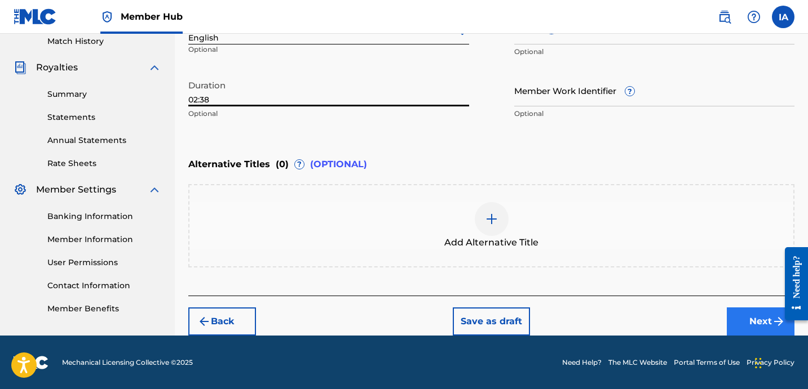
type input "02:38"
click at [728, 313] on button "Next" at bounding box center [760, 322] width 68 height 28
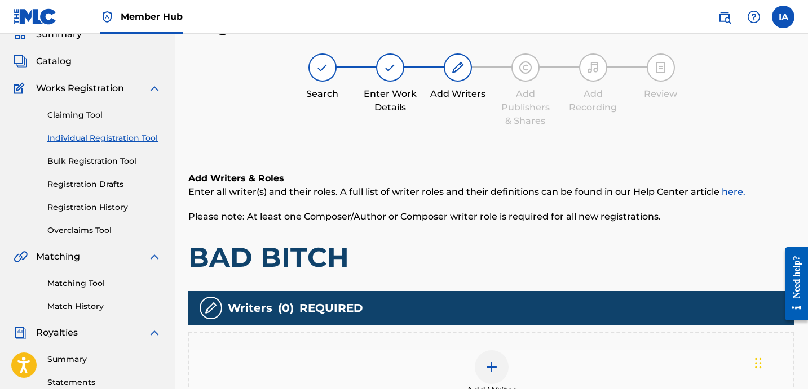
scroll to position [253, 0]
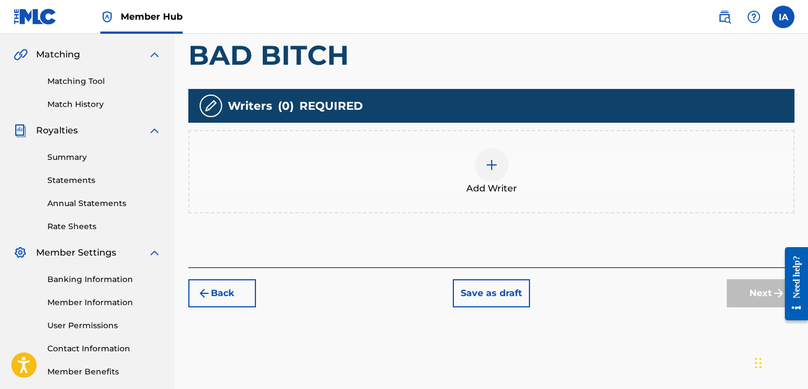
click at [535, 199] on div "Add Writer" at bounding box center [491, 171] width 606 height 83
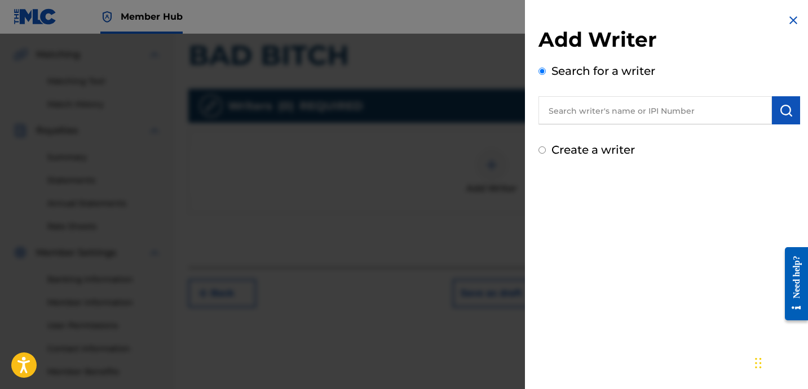
click at [605, 150] on label "Create a writer" at bounding box center [592, 150] width 83 height 14
radio input "true"
click at [545, 150] on input "Create a writer" at bounding box center [541, 150] width 7 height 7
radio input "false"
radio input "true"
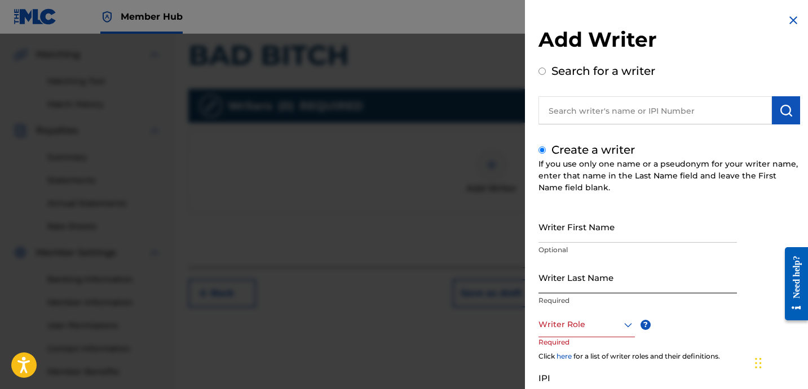
click at [565, 279] on input "Writer Last Name" at bounding box center [637, 277] width 198 height 32
paste input "[PERSON_NAME]"
click at [593, 286] on input "[PERSON_NAME]" at bounding box center [637, 277] width 198 height 32
type input "[PERSON_NAME]"
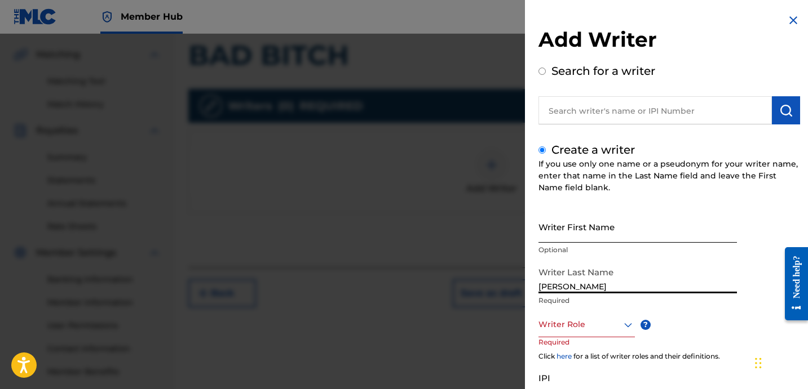
click at [576, 236] on input "Writer First Name" at bounding box center [637, 227] width 198 height 32
paste input "[PERSON_NAME]"
type input "[PERSON_NAME]"
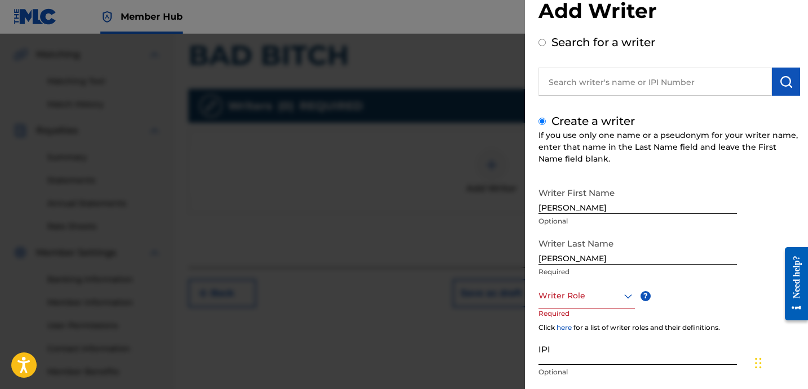
scroll to position [99, 0]
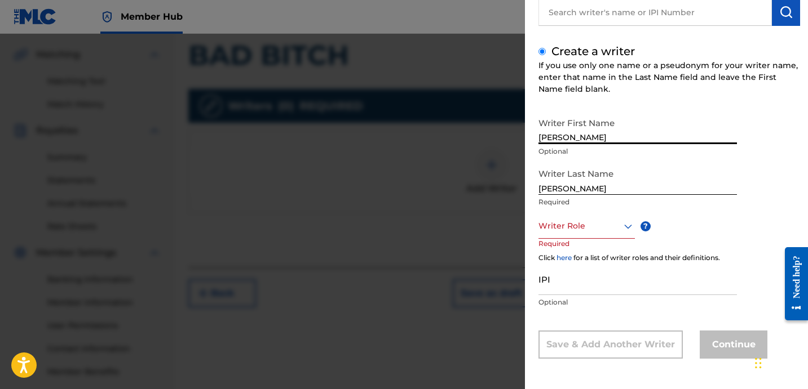
click at [564, 227] on div at bounding box center [586, 226] width 96 height 14
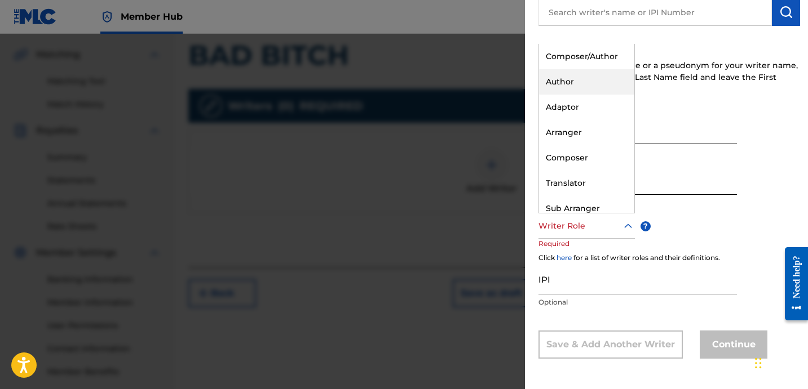
click at [588, 80] on div "Author" at bounding box center [586, 81] width 95 height 25
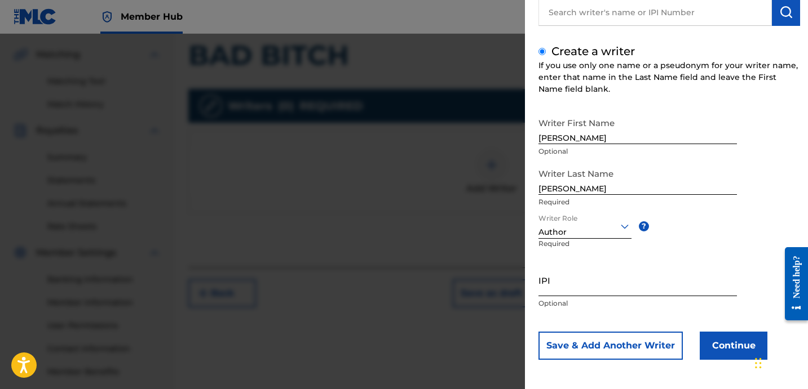
click at [646, 286] on input "IPI" at bounding box center [637, 280] width 198 height 32
paste input "1114637581"
click at [539, 289] on input "1114637581" at bounding box center [637, 280] width 198 height 32
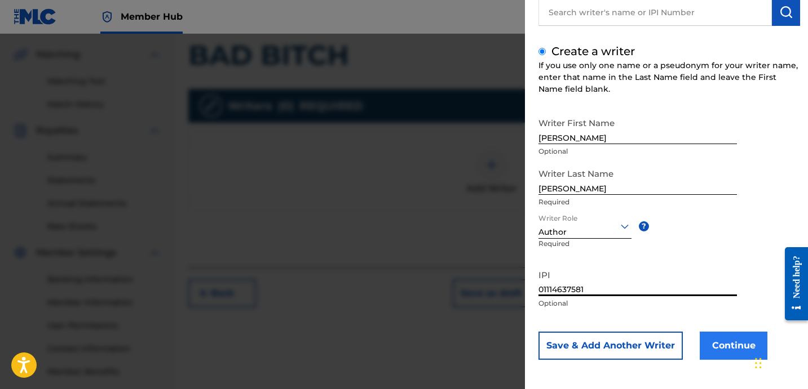
type input "01114637581"
click at [716, 340] on button "Continue" at bounding box center [733, 346] width 68 height 28
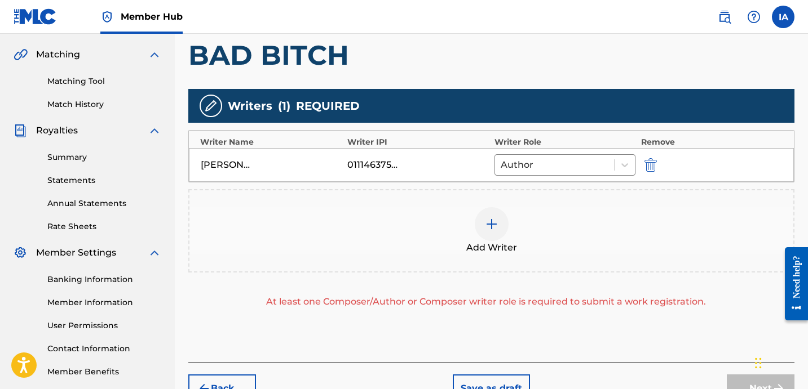
click at [581, 236] on div "Add Writer" at bounding box center [491, 230] width 604 height 47
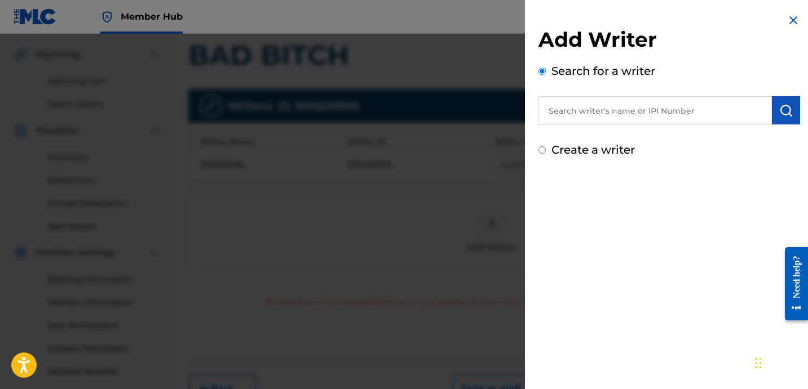
drag, startPoint x: 578, startPoint y: 157, endPoint x: 575, endPoint y: 150, distance: 7.3
click at [576, 153] on div "Create a writer" at bounding box center [668, 149] width 261 height 17
click at [575, 150] on label "Create a writer" at bounding box center [592, 150] width 83 height 14
radio input "true"
click at [545, 150] on input "Create a writer" at bounding box center [541, 150] width 7 height 7
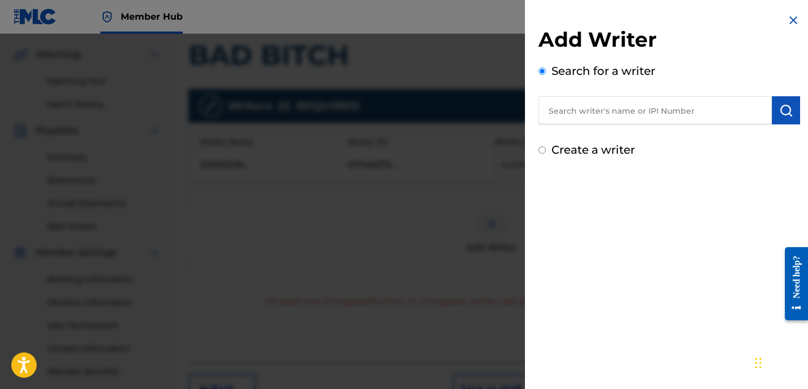
radio input "false"
radio input "true"
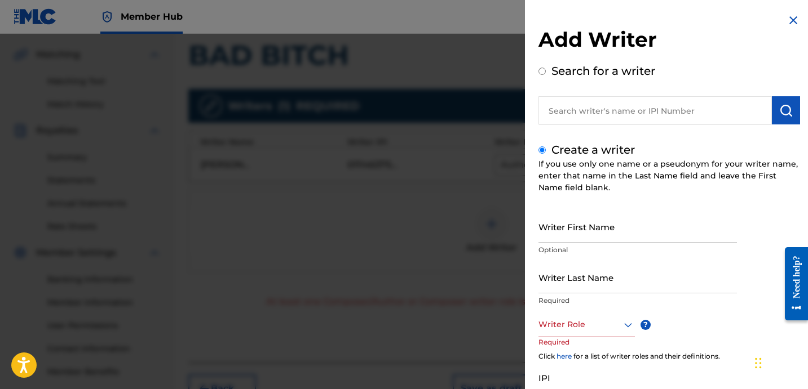
click at [755, 47] on h2 "Add Writer" at bounding box center [668, 41] width 261 height 29
drag, startPoint x: 791, startPoint y: 24, endPoint x: 777, endPoint y: 27, distance: 14.4
click at [791, 24] on img at bounding box center [793, 21] width 14 height 14
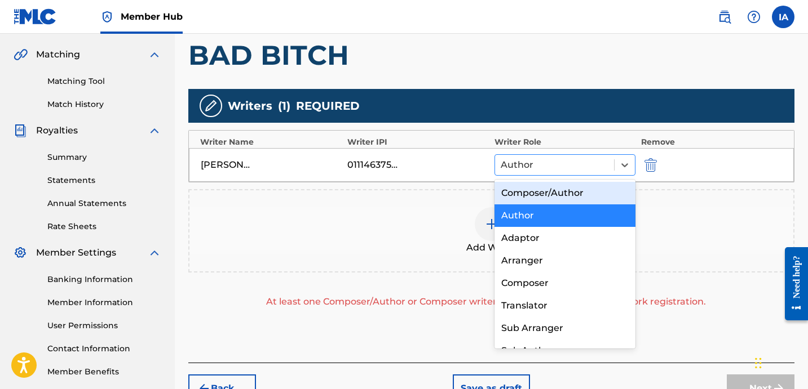
click at [562, 159] on div at bounding box center [554, 165] width 108 height 16
click at [580, 192] on div "Composer/Author" at bounding box center [564, 193] width 141 height 23
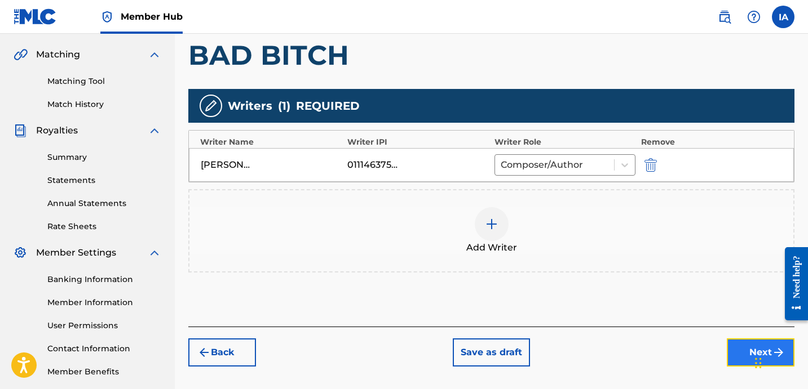
click at [751, 345] on button "Next" at bounding box center [760, 353] width 68 height 28
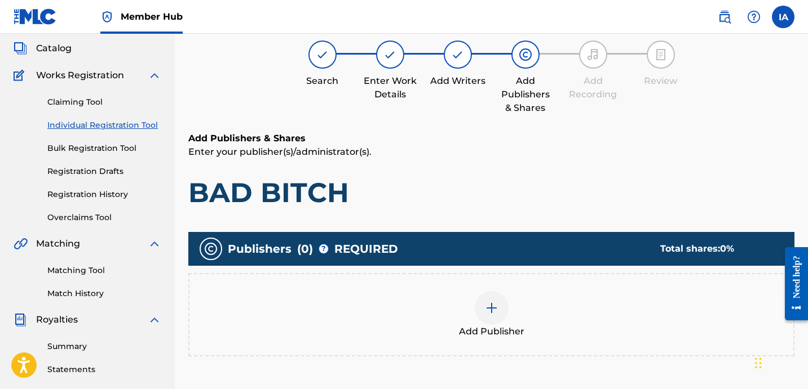
scroll to position [51, 0]
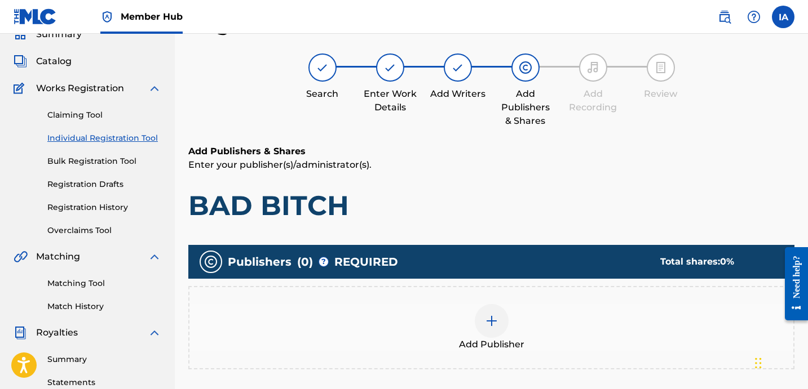
click at [598, 309] on div "Add Publisher" at bounding box center [491, 327] width 604 height 47
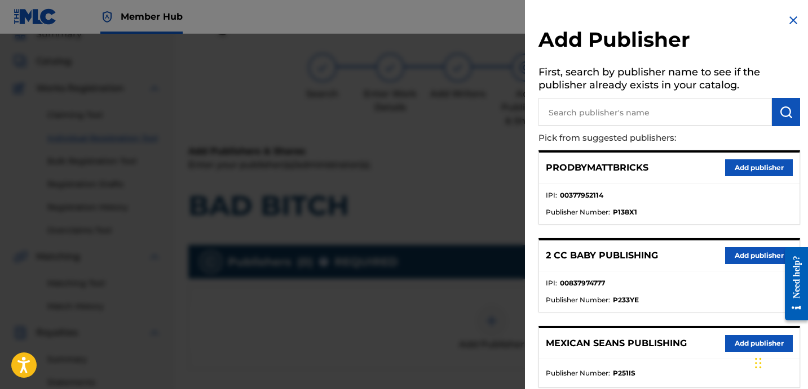
click at [657, 113] on input "text" at bounding box center [654, 112] width 233 height 28
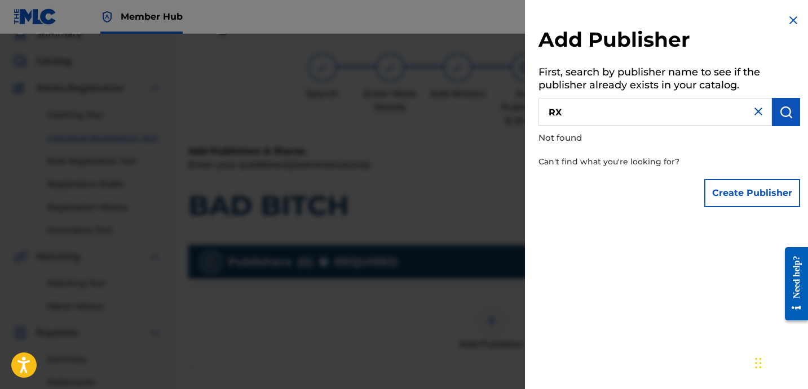
type input "R"
type input "[PERSON_NAME]"
